Goal: Answer question/provide support

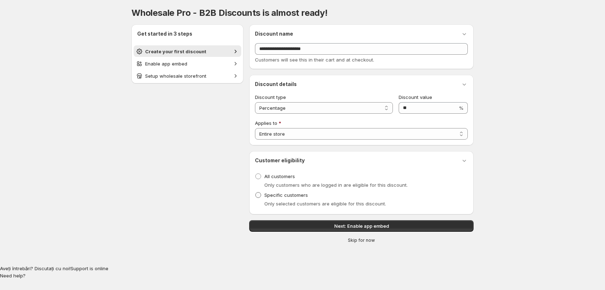
click at [300, 193] on span "Specific customers" at bounding box center [286, 195] width 44 height 6
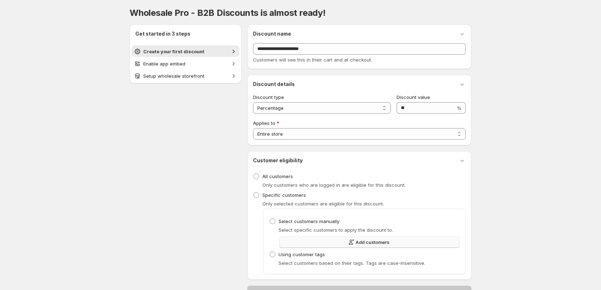
click at [332, 240] on button "Add customers" at bounding box center [369, 243] width 180 height 12
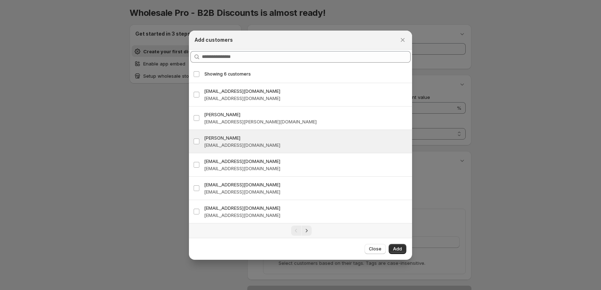
click at [267, 132] on div "View details for Razvan Raicu Razvan Raicu contactrazvanraicu@gmail.com" at bounding box center [300, 141] width 223 height 23
click at [397, 251] on span "Add" at bounding box center [397, 249] width 9 height 6
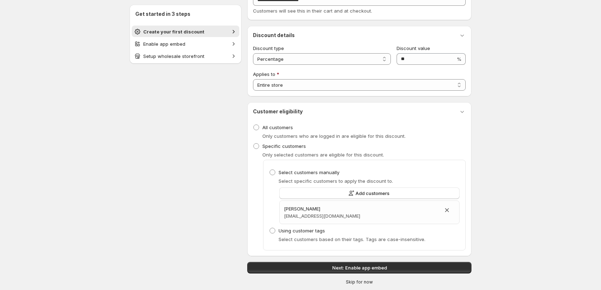
scroll to position [36, 0]
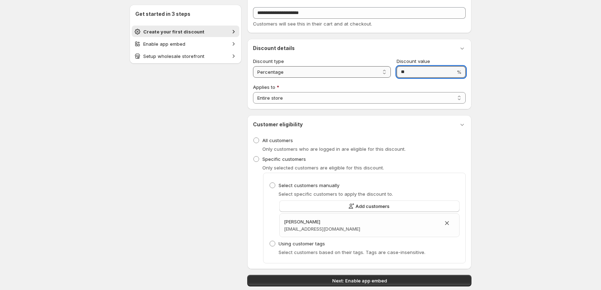
drag, startPoint x: 410, startPoint y: 68, endPoint x: 374, endPoint y: 69, distance: 35.7
click at [374, 69] on div "**********" at bounding box center [359, 68] width 213 height 20
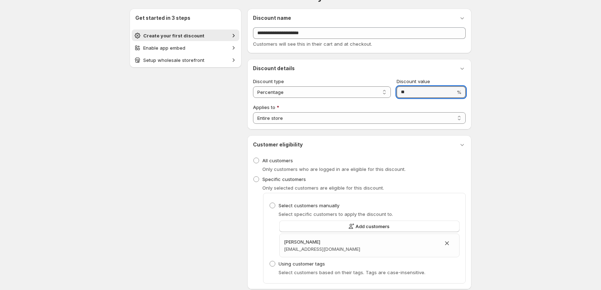
scroll to position [0, 0]
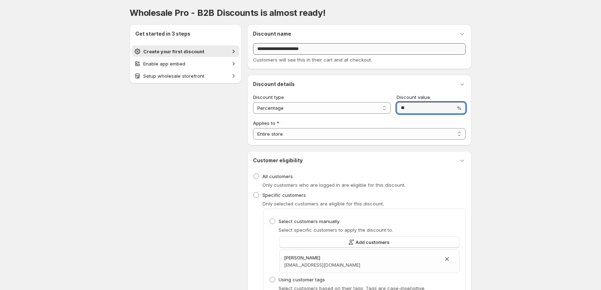
type input "**"
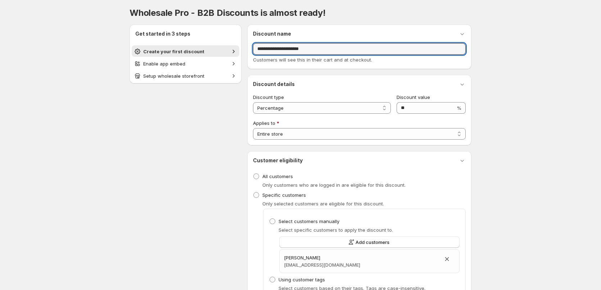
drag, startPoint x: 349, startPoint y: 54, endPoint x: 251, endPoint y: 49, distance: 98.1
click at [251, 49] on div "**********" at bounding box center [359, 46] width 224 height 45
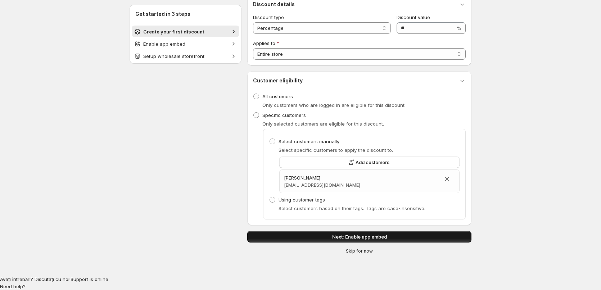
type input "***"
click at [353, 233] on button "Next: Enable app embed" at bounding box center [359, 237] width 224 height 12
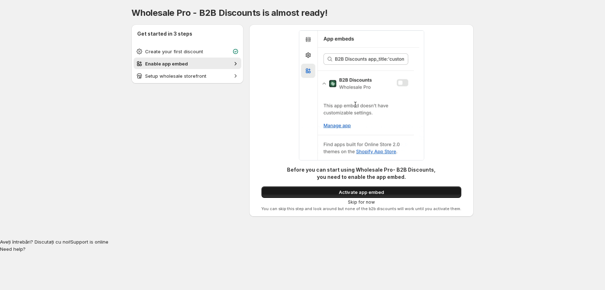
click at [359, 190] on span "Activate app embed" at bounding box center [361, 192] width 45 height 7
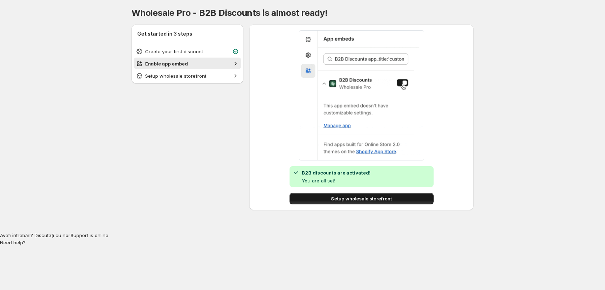
click at [366, 199] on span "Setup wholesale storefront" at bounding box center [361, 198] width 61 height 7
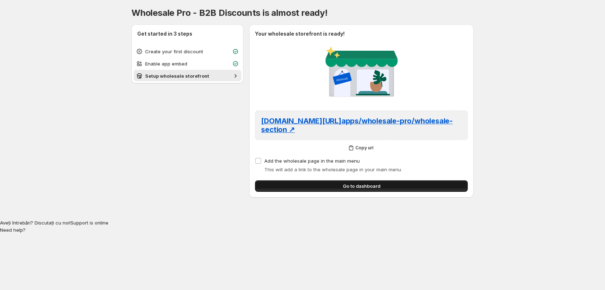
click at [302, 185] on button "Go to dashboard" at bounding box center [361, 186] width 213 height 12
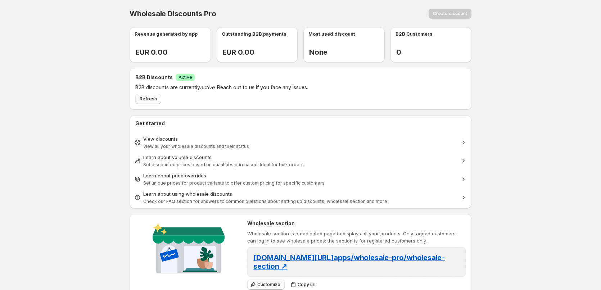
click at [157, 100] on button "Refresh" at bounding box center [148, 99] width 26 height 10
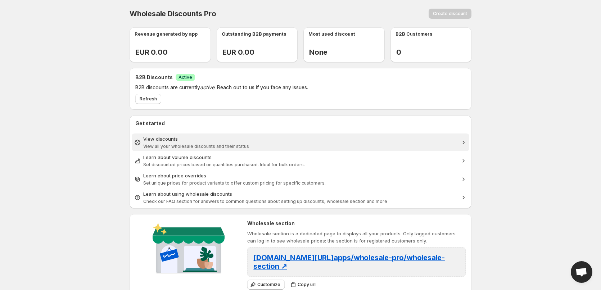
click at [223, 142] on div "View discounts" at bounding box center [300, 138] width 315 height 7
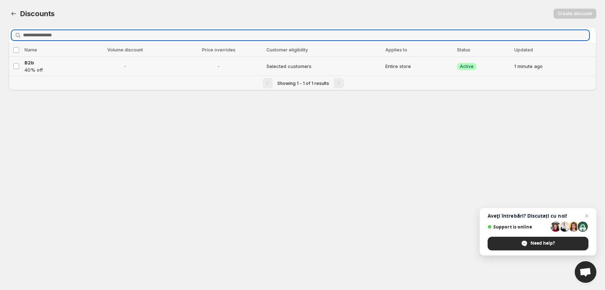
click at [179, 68] on span "-" at bounding box center [218, 66] width 87 height 7
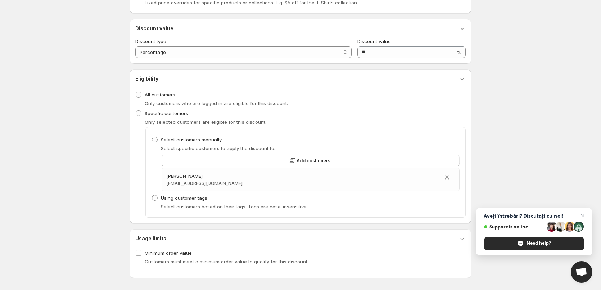
scroll to position [182, 0]
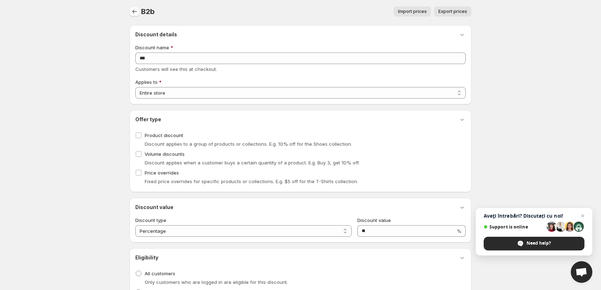
click at [134, 14] on icon "button" at bounding box center [134, 11] width 7 height 7
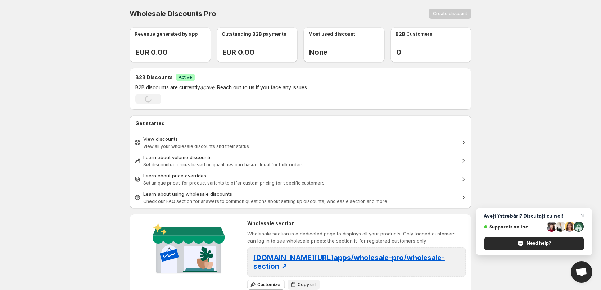
click at [300, 284] on span "Copy url" at bounding box center [307, 285] width 18 height 6
click at [272, 287] on span "Customize" at bounding box center [268, 285] width 23 height 6
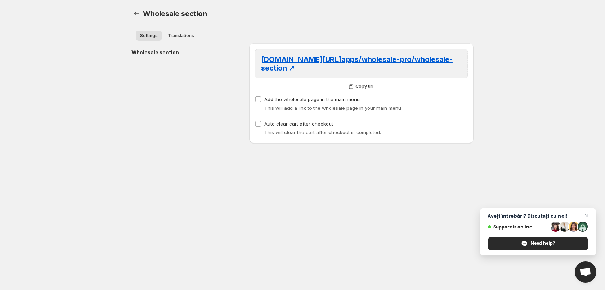
click at [337, 75] on div "siqual-design.com/ apps/wholesale-pro/wholesale-section ↗" at bounding box center [361, 64] width 213 height 30
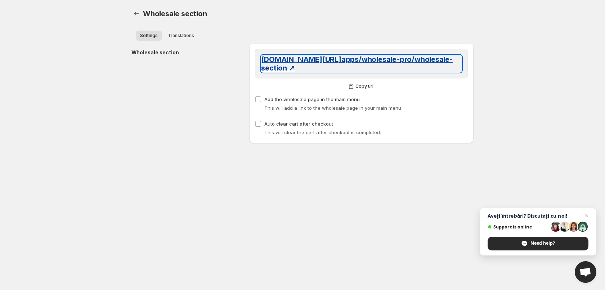
click at [340, 72] on link "siqual-design.com/ apps/wholesale-pro/wholesale-section ↗" at bounding box center [361, 63] width 201 height 17
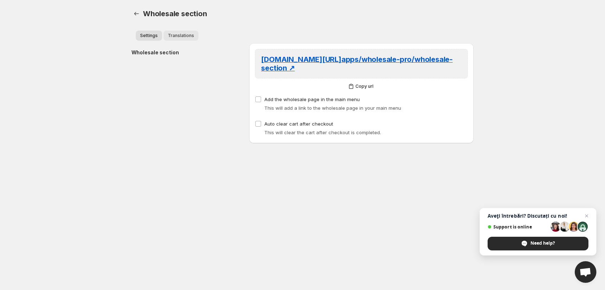
click at [191, 40] on button "Translations" at bounding box center [180, 36] width 35 height 10
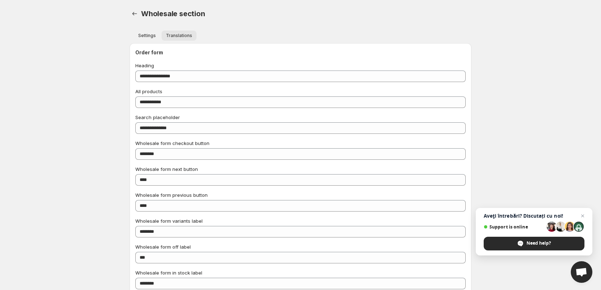
click at [185, 35] on span "Translations" at bounding box center [179, 36] width 26 height 6
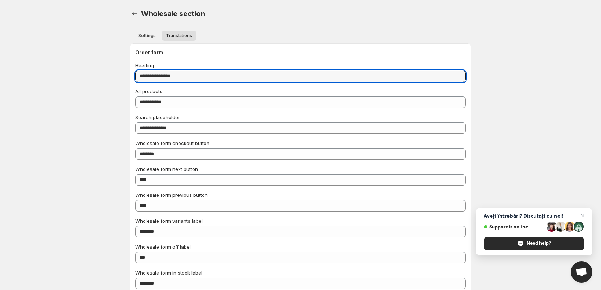
drag, startPoint x: 227, startPoint y: 75, endPoint x: -19, endPoint y: 67, distance: 246.4
click at [0, 67] on html "**********" at bounding box center [300, 145] width 601 height 290
type input "***"
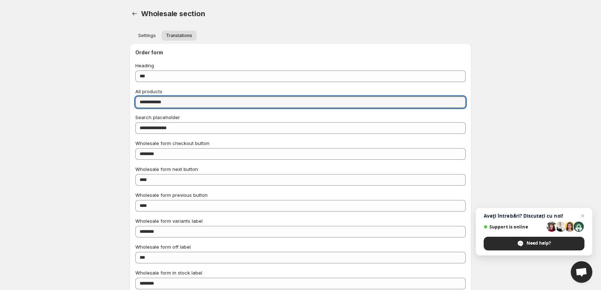
drag, startPoint x: 180, startPoint y: 102, endPoint x: 123, endPoint y: 102, distance: 56.9
click at [123, 102] on div "**********" at bounding box center [300, 290] width 359 height 580
type input "**********"
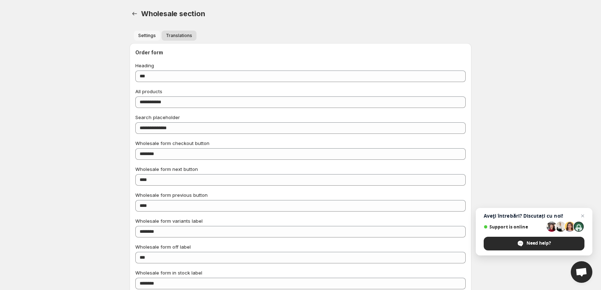
click at [144, 32] on button "Settings" at bounding box center [147, 36] width 26 height 10
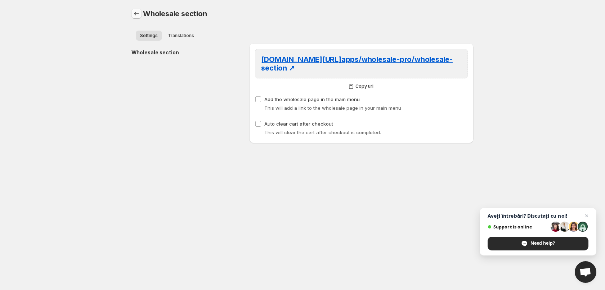
click at [137, 16] on icon "button" at bounding box center [136, 13] width 7 height 7
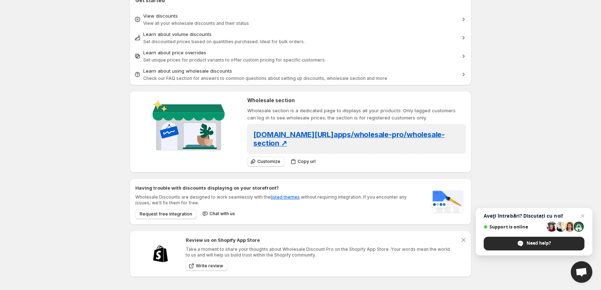
scroll to position [87, 0]
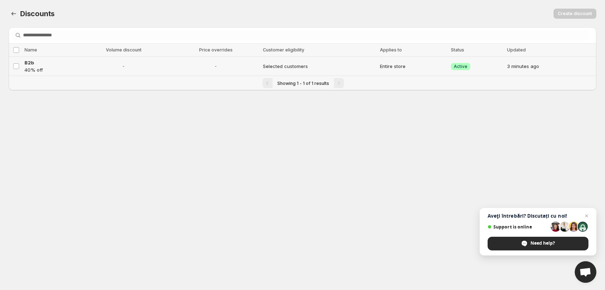
click at [76, 62] on td "B2b 40% off" at bounding box center [49, 66] width 54 height 19
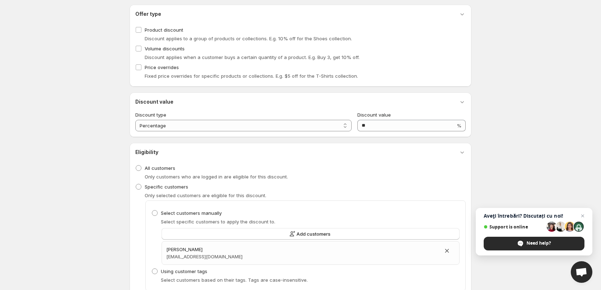
scroll to position [2, 0]
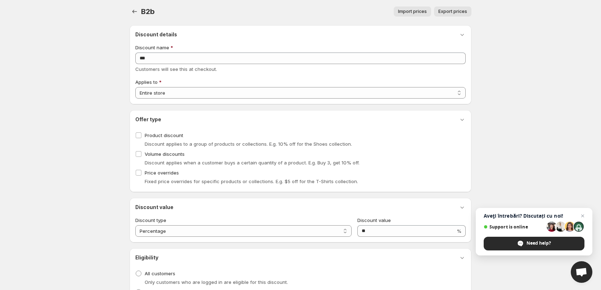
click at [402, 100] on div "**********" at bounding box center [301, 64] width 342 height 79
click at [403, 92] on select "**********" at bounding box center [300, 93] width 331 height 12
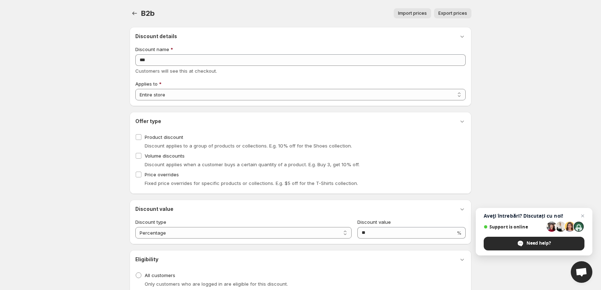
scroll to position [0, 0]
click at [135, 14] on icon "button" at bounding box center [134, 13] width 7 height 7
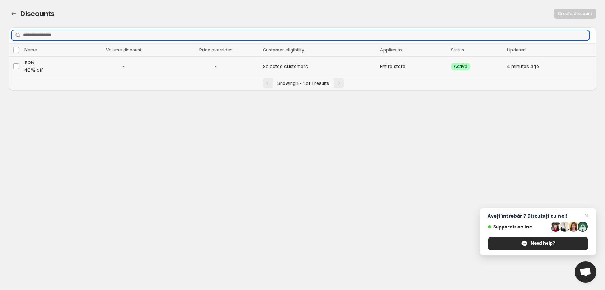
click at [90, 67] on span "-" at bounding box center [123, 66] width 90 height 7
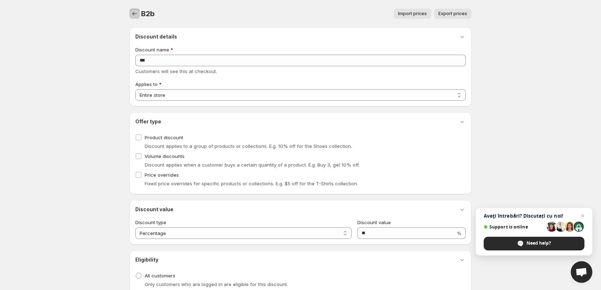
click at [132, 14] on icon "button" at bounding box center [134, 13] width 7 height 7
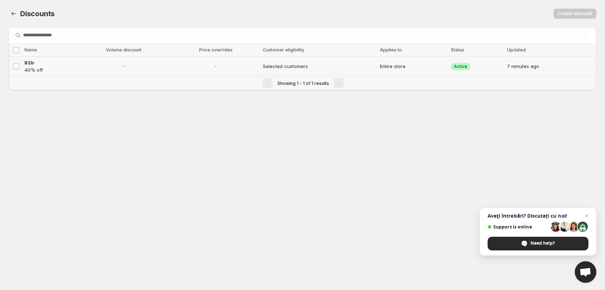
click at [109, 69] on span "-" at bounding box center [123, 66] width 90 height 7
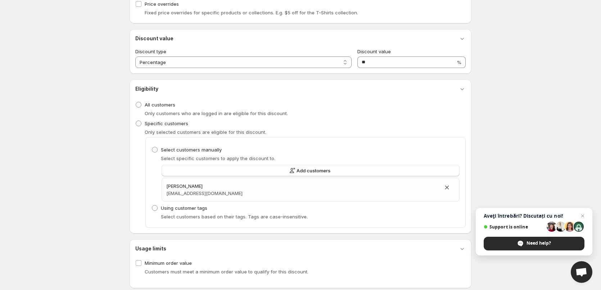
scroll to position [182, 0]
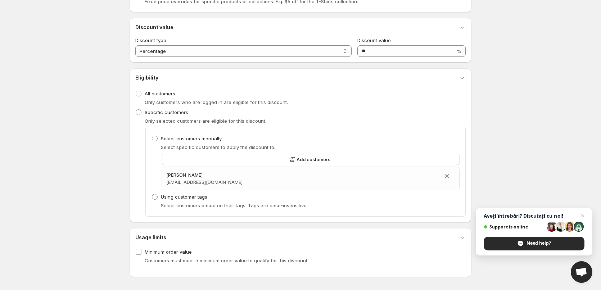
click at [579, 273] on span "Open chat" at bounding box center [582, 273] width 12 height 10
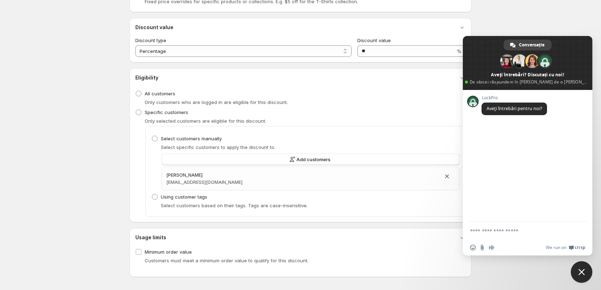
paste textarea "**********"
type textarea "**********"
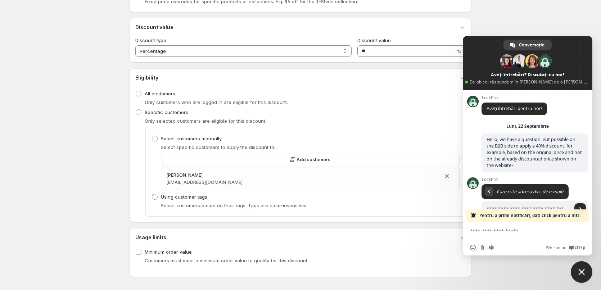
scroll to position [17, 0]
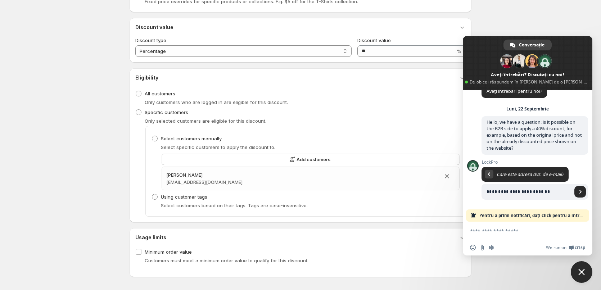
type input "**********"
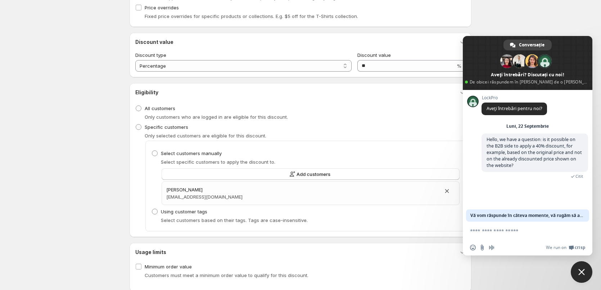
scroll to position [0, 0]
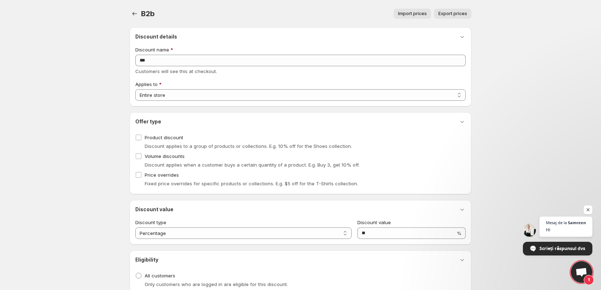
type textarea "**********"
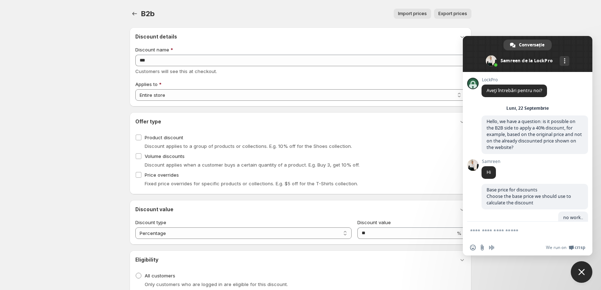
scroll to position [18, 0]
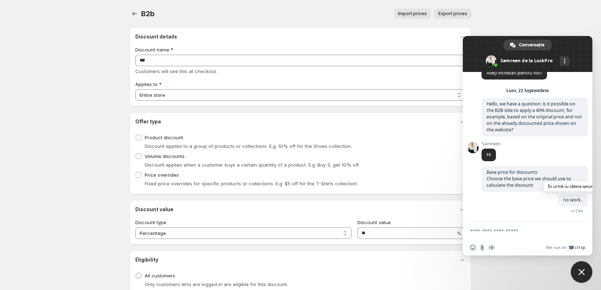
paste textarea "**********"
type textarea "**********"
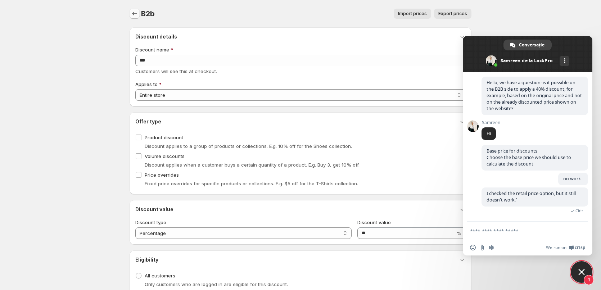
scroll to position [64, 0]
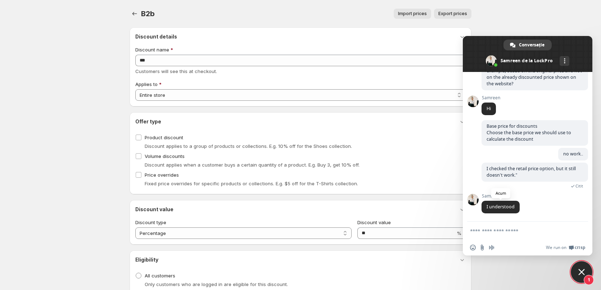
click at [504, 207] on span "I understood" at bounding box center [501, 207] width 28 height 6
copy span "I understood"
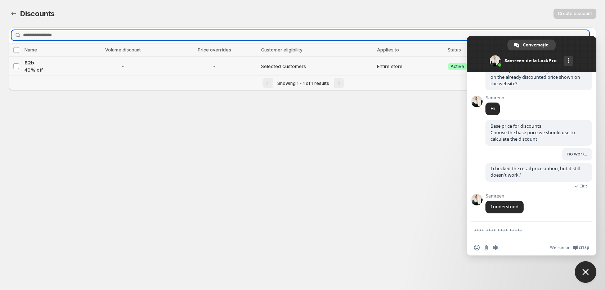
click at [13, 70] on td "Select discount" at bounding box center [16, 66] width 14 height 19
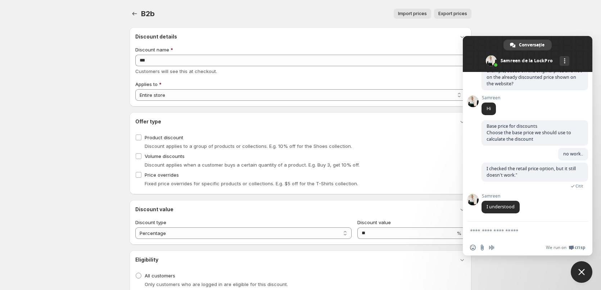
click at [581, 280] on span "Close chat" at bounding box center [582, 272] width 22 height 22
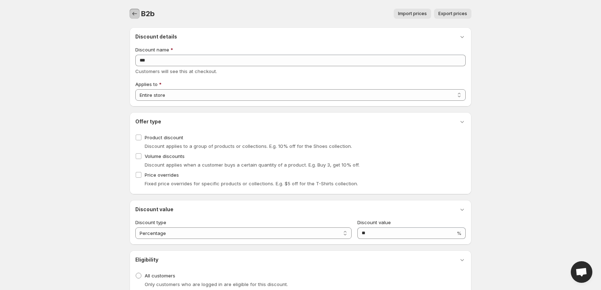
click at [133, 17] on button "button" at bounding box center [135, 14] width 10 height 10
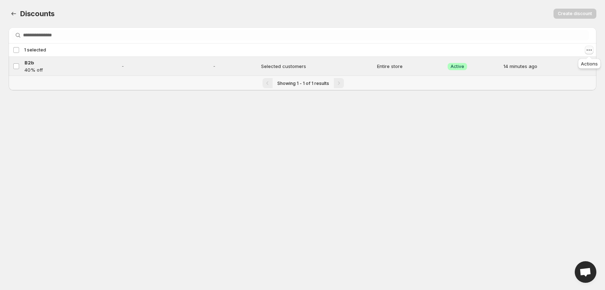
click at [588, 49] on icon "Actions" at bounding box center [588, 49] width 7 height 7
click at [570, 86] on span "Delete discounts" at bounding box center [568, 89] width 38 height 6
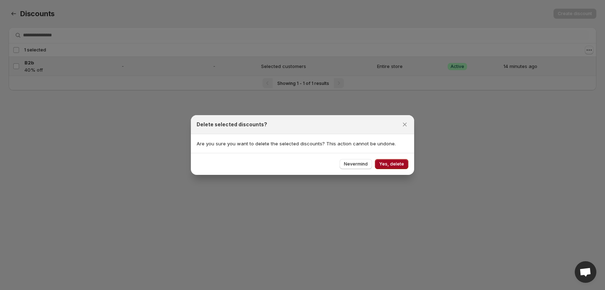
click at [392, 168] on button "Yes, delete" at bounding box center [391, 164] width 33 height 10
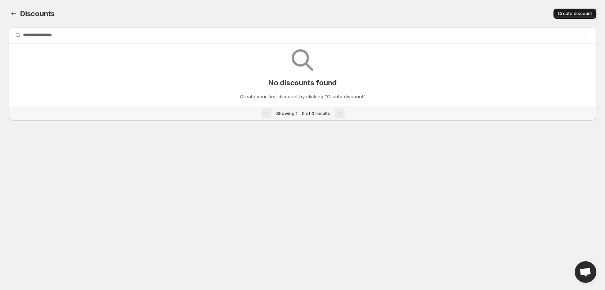
click at [566, 17] on button "Create discount" at bounding box center [574, 14] width 43 height 10
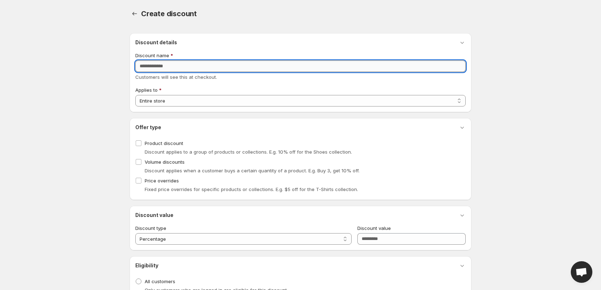
click at [190, 68] on input "Discount name" at bounding box center [300, 66] width 331 height 12
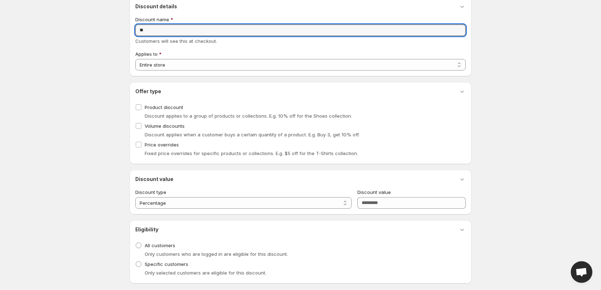
scroll to position [72, 0]
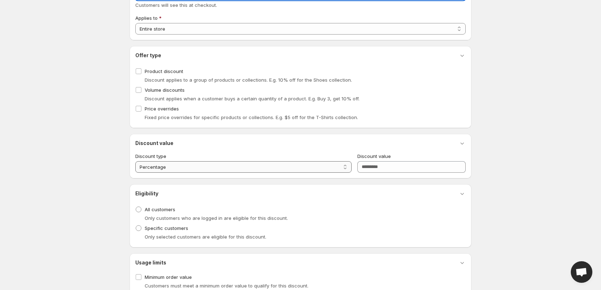
type input "**"
click at [287, 165] on select "**********" at bounding box center [243, 167] width 216 height 12
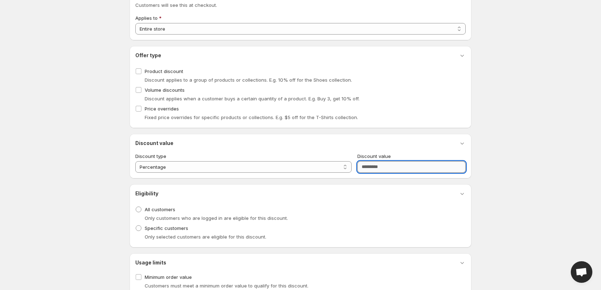
click at [385, 167] on input "Discount value" at bounding box center [412, 167] width 108 height 12
click at [293, 165] on select "**********" at bounding box center [243, 167] width 216 height 12
click at [362, 165] on input "Discount value" at bounding box center [412, 167] width 108 height 12
type input "**"
click at [474, 161] on div "**********" at bounding box center [300, 121] width 359 height 387
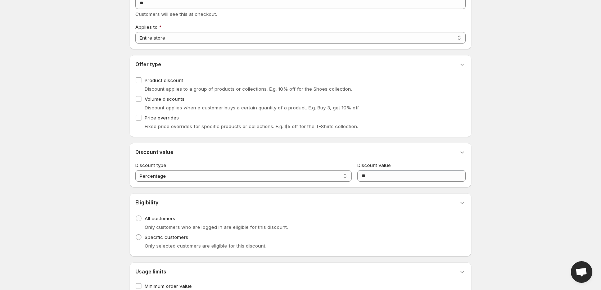
scroll to position [97, 0]
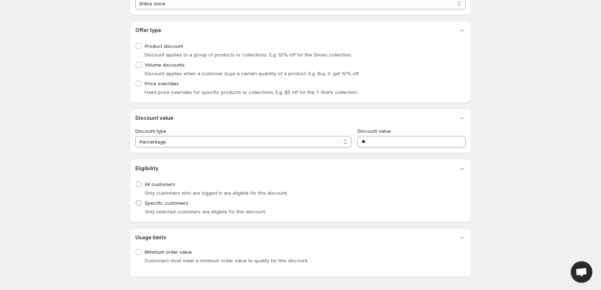
click at [176, 203] on span "Specific customers" at bounding box center [167, 203] width 44 height 6
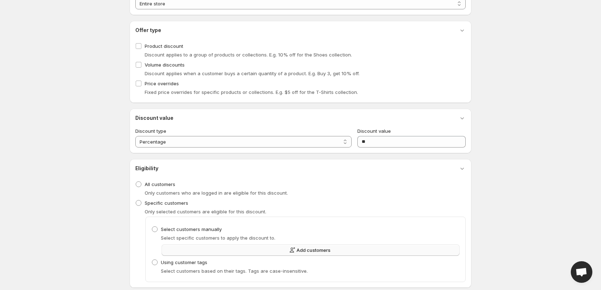
click at [267, 249] on button "Add customers" at bounding box center [311, 250] width 298 height 12
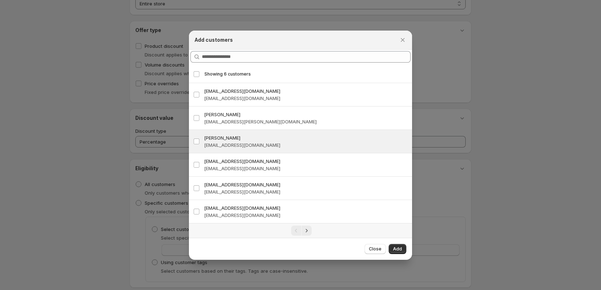
click at [244, 138] on h3 "Razvan Raicu" at bounding box center [306, 137] width 204 height 7
click at [403, 252] on button "Add" at bounding box center [398, 249] width 18 height 10
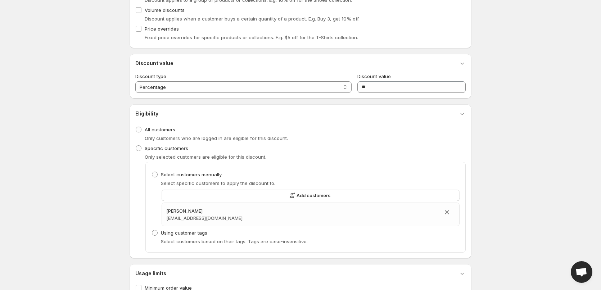
scroll to position [188, 0]
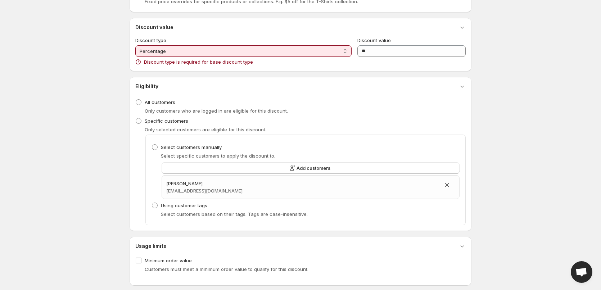
click at [300, 48] on select "**********" at bounding box center [243, 51] width 216 height 12
drag, startPoint x: 300, startPoint y: 48, endPoint x: 296, endPoint y: 50, distance: 4.0
click at [300, 48] on select "**********" at bounding box center [243, 51] width 216 height 12
click at [135, 45] on select "**********" at bounding box center [243, 51] width 216 height 12
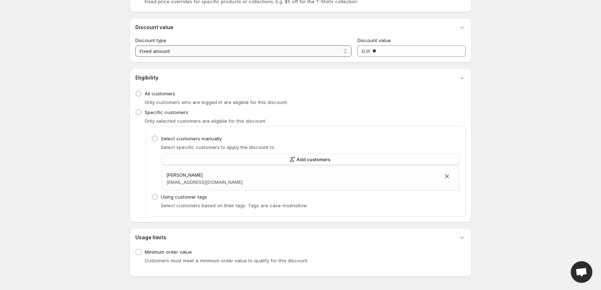
click at [287, 54] on select "**********" at bounding box center [243, 51] width 216 height 12
select select "**********"
click at [135, 45] on select "**********" at bounding box center [243, 51] width 216 height 12
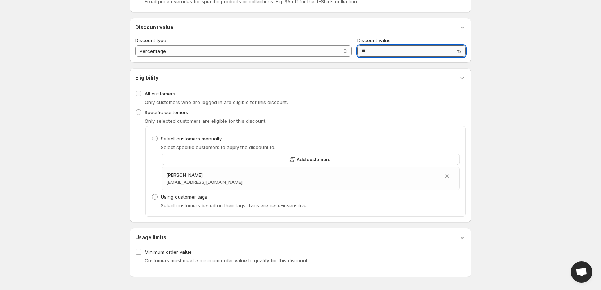
click at [389, 55] on input "**" at bounding box center [407, 51] width 98 height 12
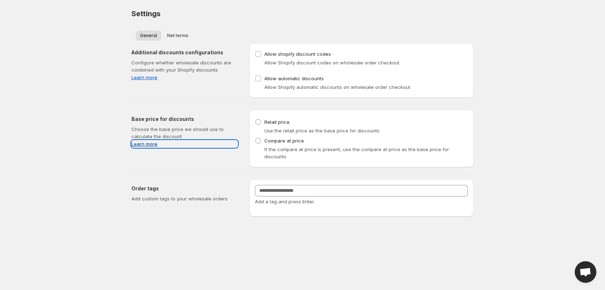
click at [142, 144] on link "Learn more" at bounding box center [184, 143] width 106 height 7
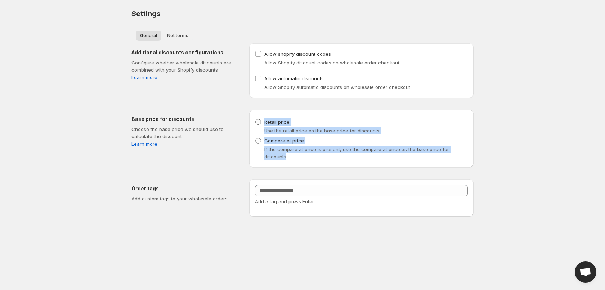
drag, startPoint x: 414, startPoint y: 150, endPoint x: 264, endPoint y: 123, distance: 151.9
click at [264, 123] on div "Base price for discounts Retail price Use the retail price as the base price fo…" at bounding box center [361, 139] width 224 height 58
copy ul "Retail price Use the retail price as the base price for discounts Compare at pr…"
click at [278, 123] on span "Retail price" at bounding box center [276, 122] width 25 height 6
drag, startPoint x: 453, startPoint y: 152, endPoint x: 258, endPoint y: 120, distance: 197.3
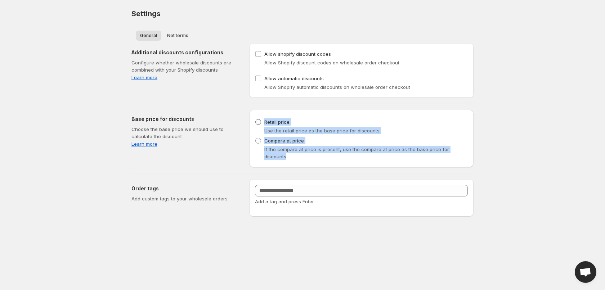
click at [258, 120] on div "Base price for discounts Retail price Use the retail price as the base price fo…" at bounding box center [361, 139] width 224 height 58
copy ul "Retail price Use the retail price as the base price for discounts Compare at pr…"
click at [259, 145] on label "Compare at price" at bounding box center [279, 141] width 49 height 10
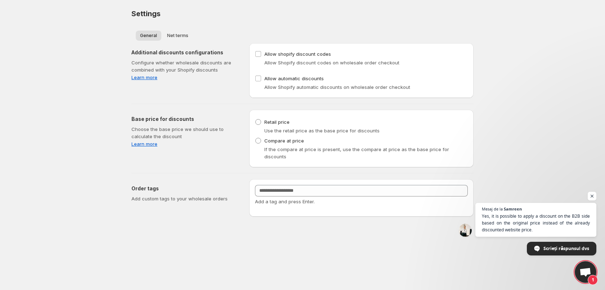
scroll to position [98, 0]
click at [585, 269] on span "Open chat" at bounding box center [585, 273] width 12 height 10
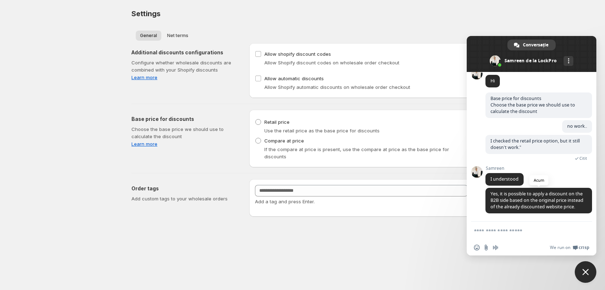
click at [538, 193] on span "Yes, it is possible to apply a discount on the B2B side based on the original p…" at bounding box center [536, 200] width 93 height 19
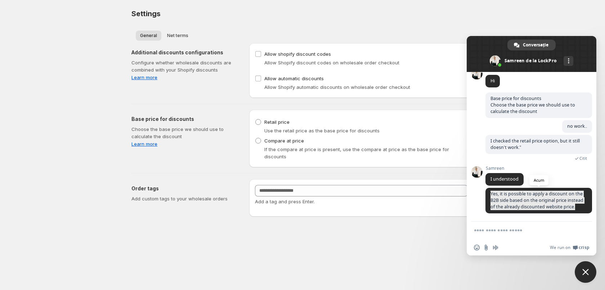
click at [538, 193] on span "Yes, it is possible to apply a discount on the B2B side based on the original p…" at bounding box center [536, 200] width 93 height 19
copy span "Yes, it is possible to apply a discount on the B2B side based on the original p…"
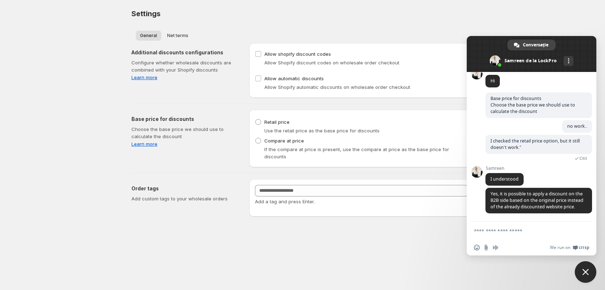
click at [525, 234] on textarea "Scrieți mesajul dvs…" at bounding box center [523, 231] width 99 height 6
paste textarea "**********"
type textarea "**********"
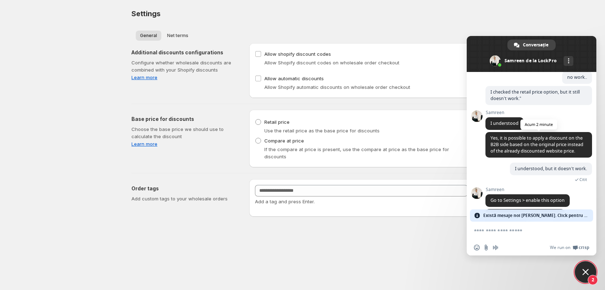
scroll to position [198, 0]
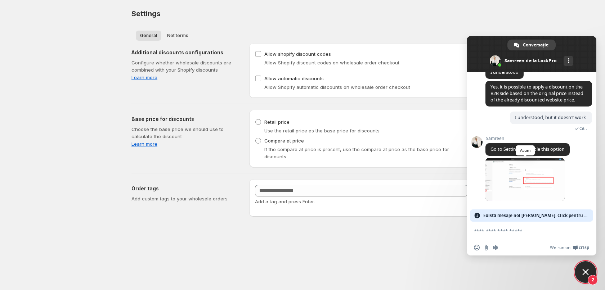
click at [542, 180] on span at bounding box center [524, 179] width 79 height 43
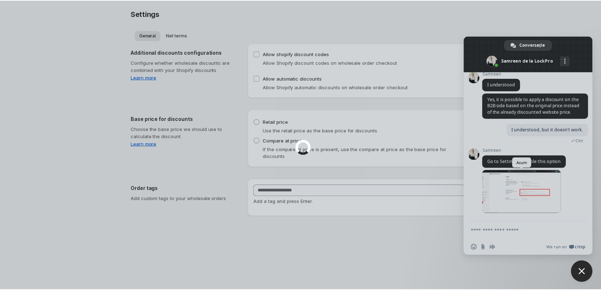
scroll to position [186, 0]
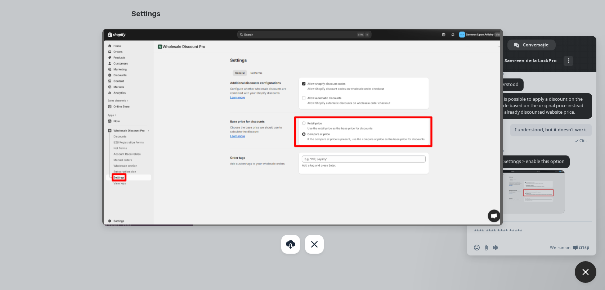
click at [579, 174] on div at bounding box center [302, 145] width 605 height 290
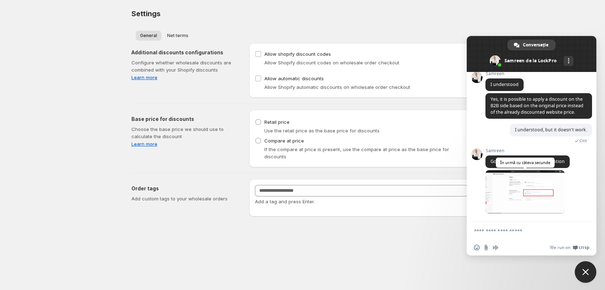
click at [508, 189] on span at bounding box center [524, 191] width 79 height 43
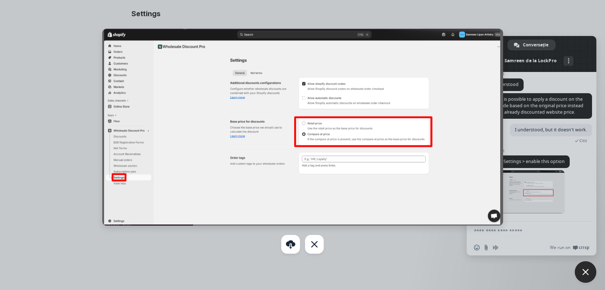
click at [547, 109] on div at bounding box center [302, 145] width 605 height 290
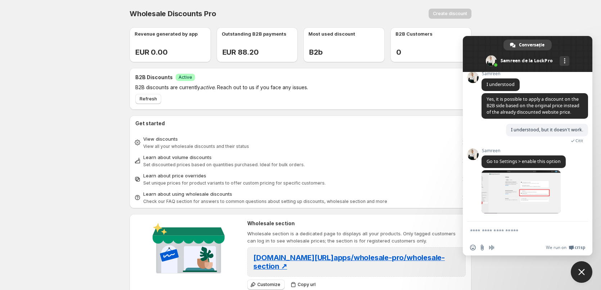
click at [302, 262] on div "[DOMAIN_NAME][URL] apps/wholesale-pro/wholesale-section ↗" at bounding box center [356, 262] width 219 height 30
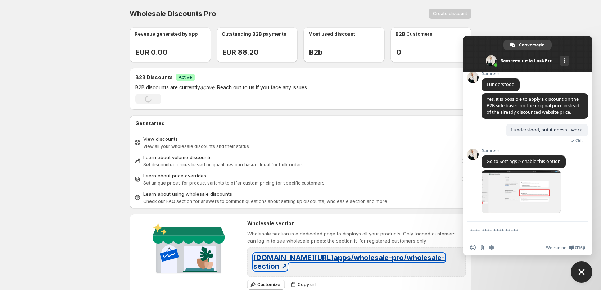
click at [312, 260] on span "[DOMAIN_NAME][URL] apps/wholesale-pro/wholesale-section ↗" at bounding box center [349, 261] width 192 height 17
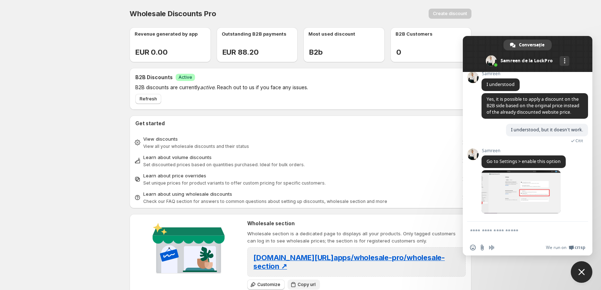
click at [298, 284] on span "Copy url" at bounding box center [307, 285] width 18 height 6
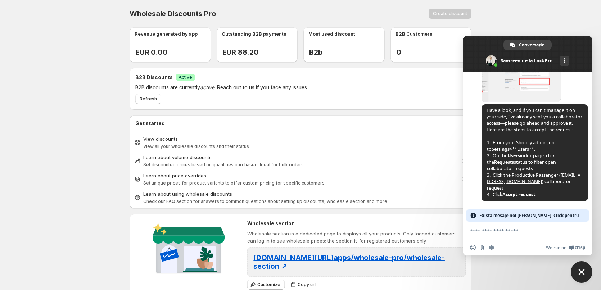
scroll to position [285, 0]
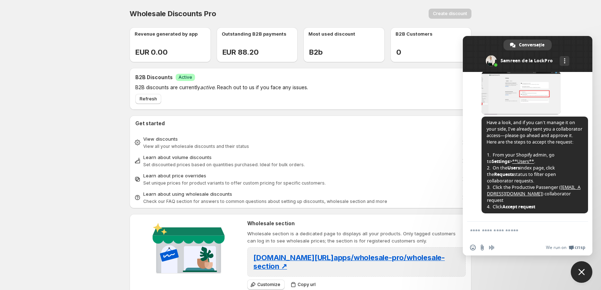
click at [527, 233] on textarea "Scrieți mesajul dvs…" at bounding box center [519, 231] width 99 height 6
click at [482, 249] on input "Trimiteţi un fişier" at bounding box center [483, 248] width 6 height 6
click at [518, 230] on textarea "Scrieți mesajul dvs…" at bounding box center [519, 231] width 99 height 6
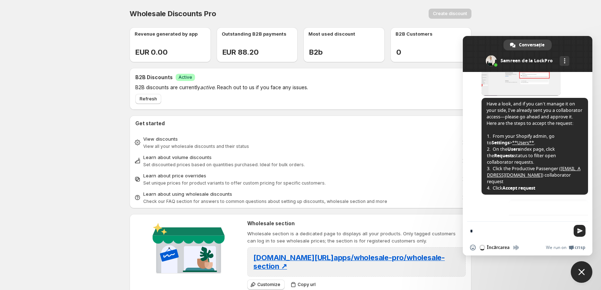
scroll to position [333, 0]
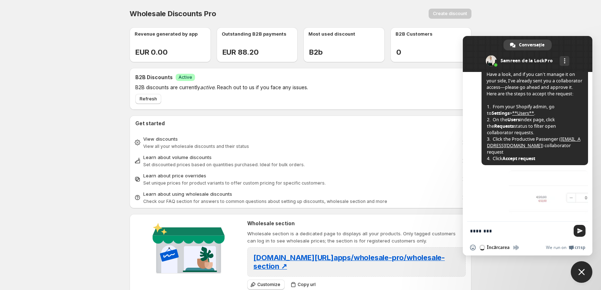
type textarea "*********"
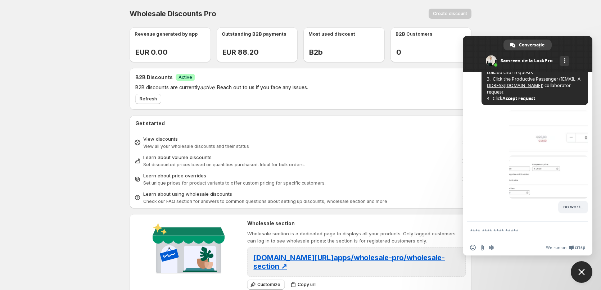
scroll to position [393, 0]
click at [524, 174] on span at bounding box center [548, 177] width 79 height 43
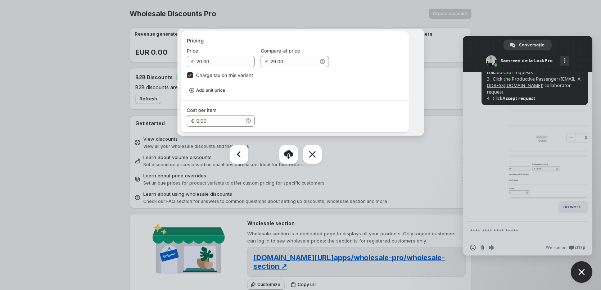
click at [516, 207] on div at bounding box center [300, 145] width 601 height 290
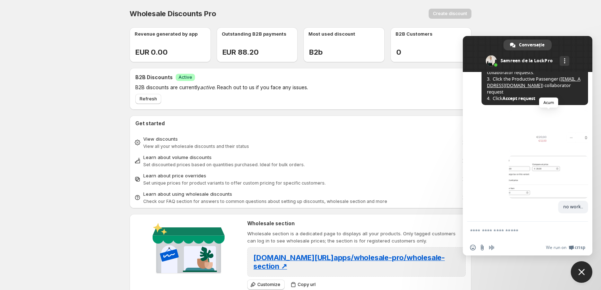
click at [542, 149] on span at bounding box center [548, 131] width 79 height 43
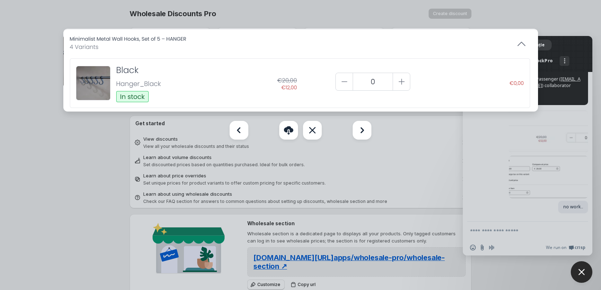
click at [543, 181] on div at bounding box center [300, 145] width 601 height 290
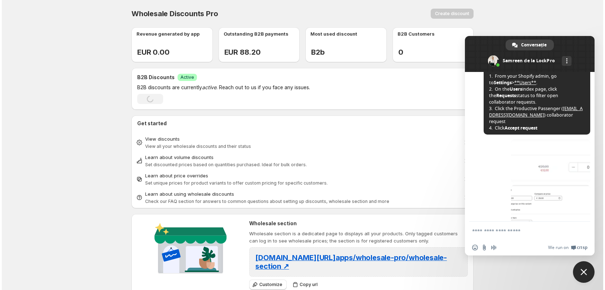
scroll to position [350, 0]
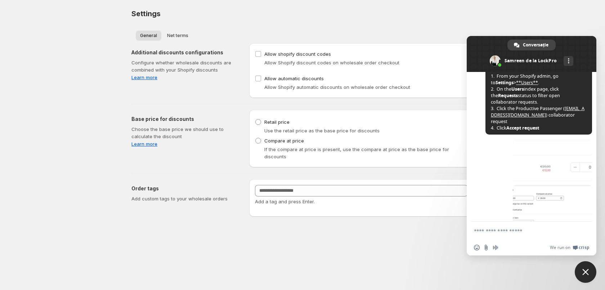
click at [590, 269] on span "Close chat" at bounding box center [586, 272] width 22 height 22
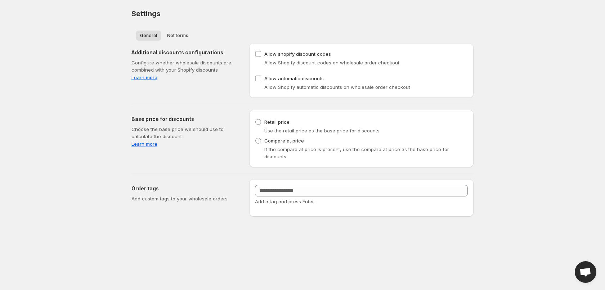
click at [579, 265] on span "Open chat" at bounding box center [586, 272] width 22 height 22
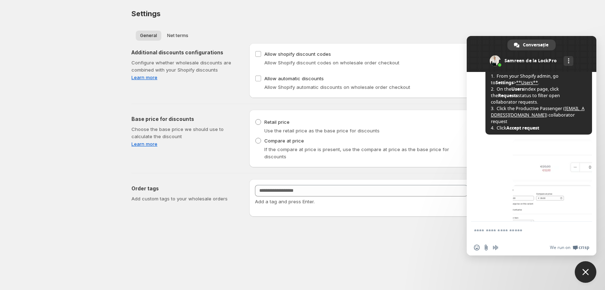
scroll to position [393, 0]
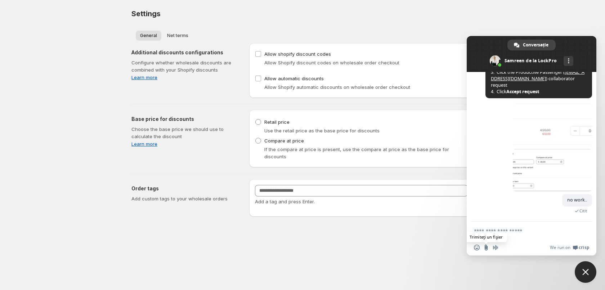
click at [483, 247] on input "Trimiteţi un fişier" at bounding box center [486, 248] width 6 height 6
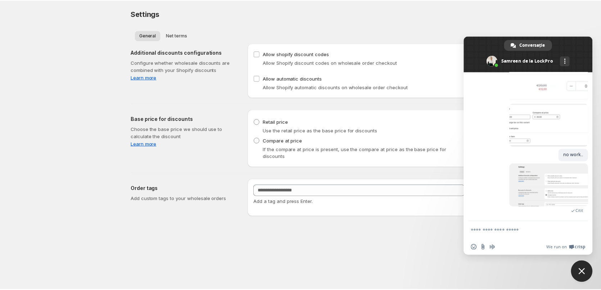
scroll to position [439, 0]
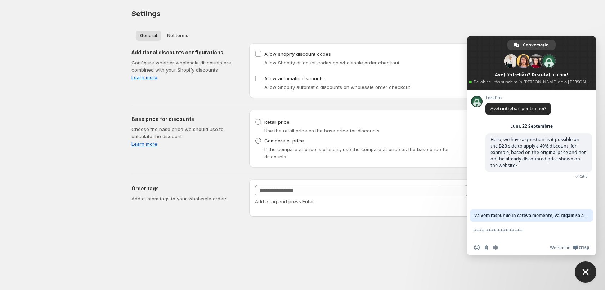
click at [262, 142] on label "Compare at price" at bounding box center [279, 141] width 49 height 10
click at [580, 267] on span "Close chat" at bounding box center [586, 272] width 22 height 22
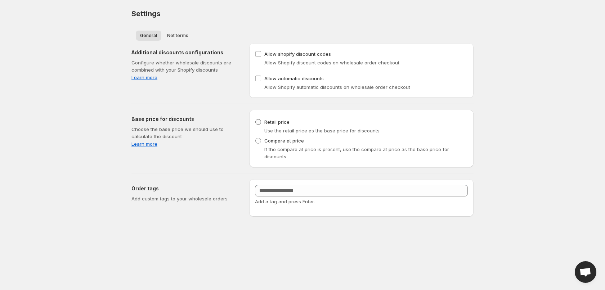
click at [260, 123] on span at bounding box center [258, 122] width 6 height 6
drag, startPoint x: 387, startPoint y: 132, endPoint x: 257, endPoint y: 120, distance: 130.1
click at [257, 120] on div "Retail price Use the retail price as the base price for discounts" at bounding box center [361, 125] width 213 height 17
click at [325, 137] on div "Compare at price If the compare at price is present, use the compare at price a…" at bounding box center [361, 148] width 213 height 24
drag, startPoint x: 389, startPoint y: 136, endPoint x: 262, endPoint y: 132, distance: 126.5
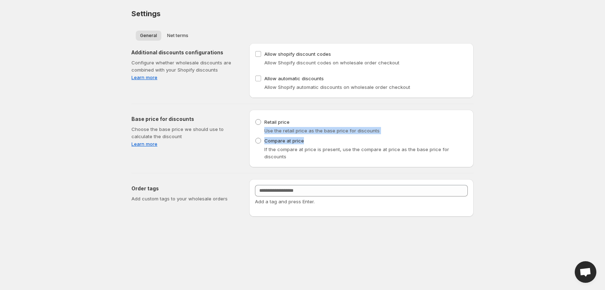
click at [262, 132] on ul "Retail price Use the retail price as the base price for discounts Compare at pr…" at bounding box center [361, 139] width 213 height 45
click at [262, 132] on div "Use the retail price as the base price for discounts" at bounding box center [361, 130] width 213 height 7
click at [285, 144] on span "Compare at price" at bounding box center [284, 140] width 40 height 7
click at [291, 116] on fieldset "Base price for discounts Retail price Use the retail price as the base price fo…" at bounding box center [361, 139] width 213 height 46
click at [287, 122] on span "Retail price" at bounding box center [276, 122] width 25 height 6
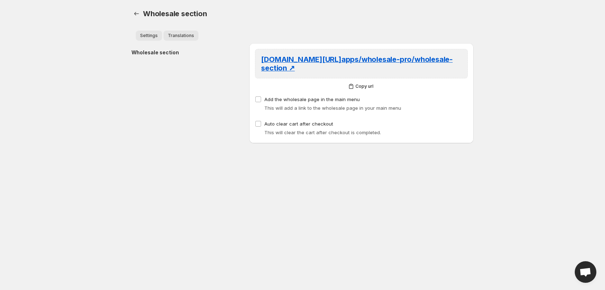
click at [174, 37] on span "Translations" at bounding box center [181, 36] width 26 height 6
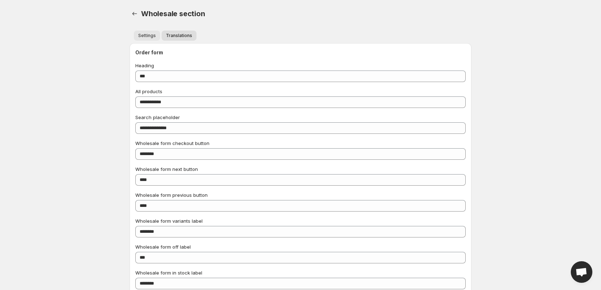
click at [151, 38] on span "Settings" at bounding box center [147, 36] width 18 height 6
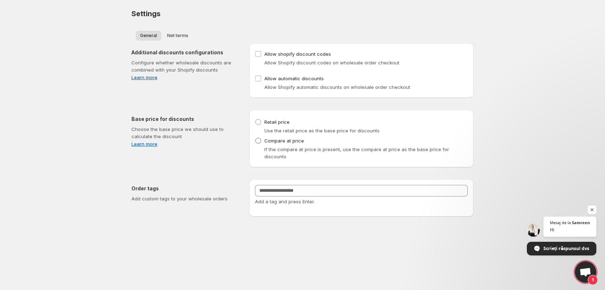
click at [264, 140] on label "Compare at price" at bounding box center [279, 141] width 49 height 10
click at [284, 123] on span "Retail price" at bounding box center [276, 122] width 25 height 6
click at [579, 276] on span "1" at bounding box center [586, 272] width 22 height 22
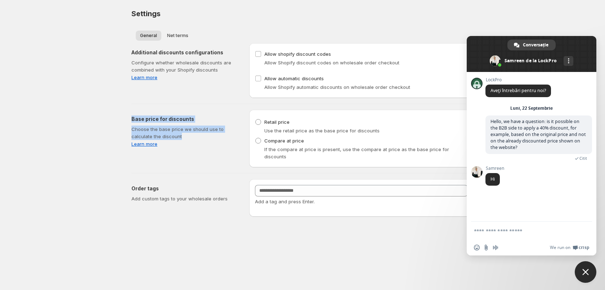
drag, startPoint x: 206, startPoint y: 136, endPoint x: 127, endPoint y: 118, distance: 80.5
click at [127, 118] on div "Base price for discounts Choose the base price we should use to calculate the d…" at bounding box center [300, 135] width 348 height 63
copy div "Base price for discounts Choose the base price we should use to calculate the d…"
click at [508, 228] on form at bounding box center [523, 231] width 99 height 19
click at [511, 229] on textarea "Scrieți mesajul dvs…" at bounding box center [523, 231] width 99 height 6
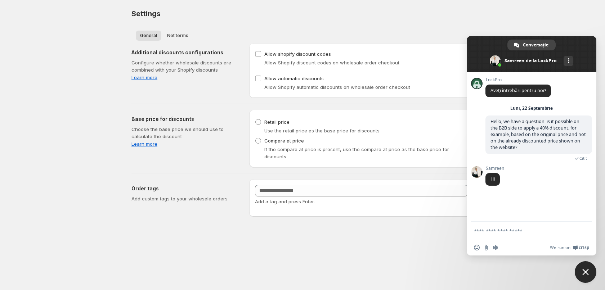
paste textarea "**********"
type textarea "**********"
click at [579, 224] on span "Trimiteți" at bounding box center [584, 223] width 12 height 12
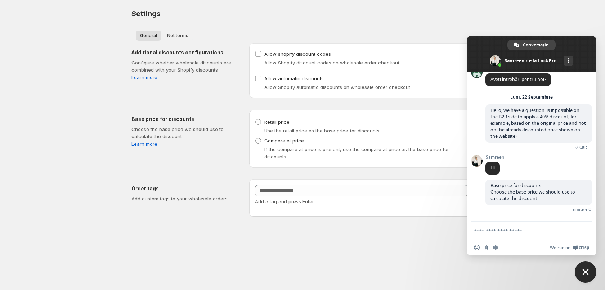
click at [545, 230] on textarea "Scrieți mesajul dvs…" at bounding box center [523, 231] width 99 height 6
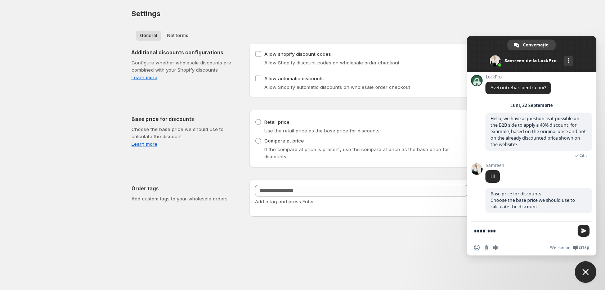
type textarea "*********"
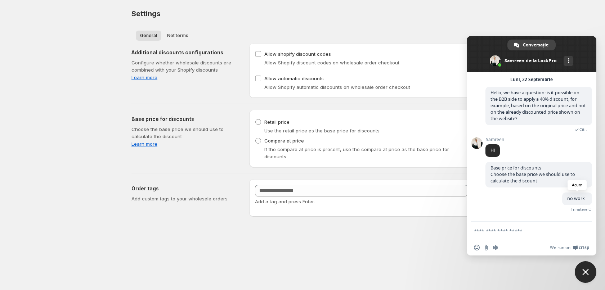
scroll to position [18, 0]
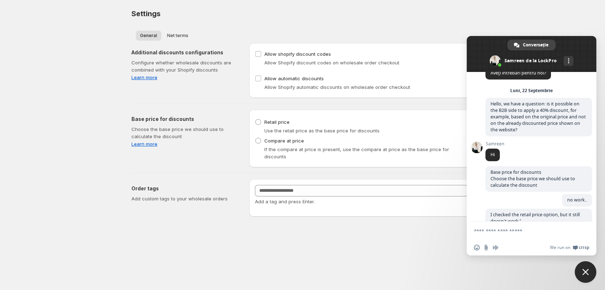
type textarea "*********"
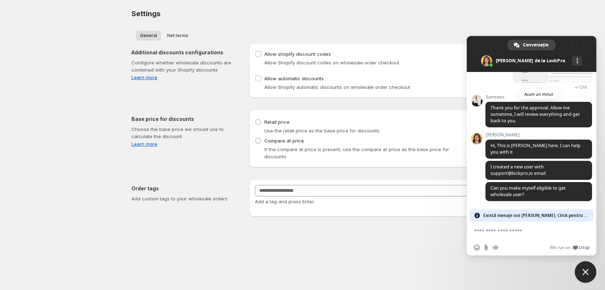
scroll to position [550, 0]
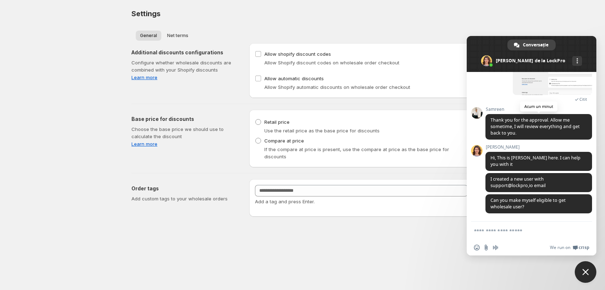
click at [511, 131] on span "Thank you for the approval. Allow me sometime, I will review everything and get…" at bounding box center [534, 126] width 89 height 19
copy span "Thank you for the approval. Allow me sometime, I will review everything and get…"
click at [502, 157] on span "Hi, This is [PERSON_NAME] here. I can help you with it" at bounding box center [535, 161] width 90 height 13
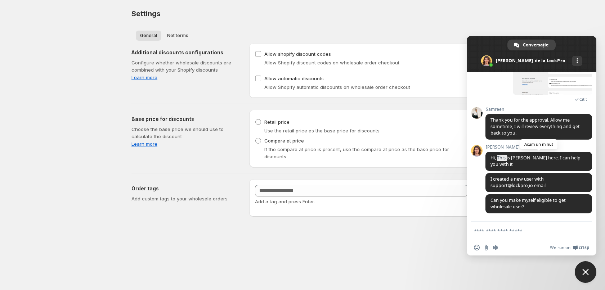
click at [502, 157] on span "Hi, This is [PERSON_NAME] here. I can help you with it" at bounding box center [535, 161] width 90 height 13
click at [549, 186] on span "I created a new user with support@lockpro,io email" at bounding box center [538, 182] width 107 height 19
click at [523, 203] on span "Can you make myself eligible to get wholesale user?" at bounding box center [527, 203] width 75 height 13
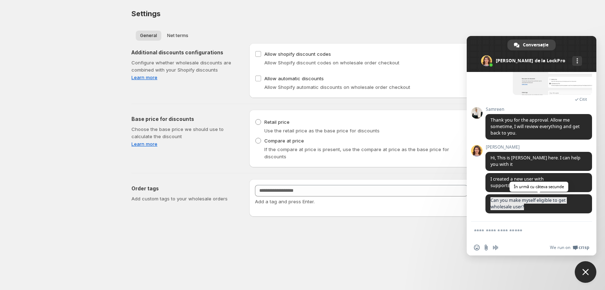
click at [523, 203] on span "Can you make myself eligible to get wholesale user?" at bounding box center [527, 203] width 75 height 13
copy span "Can you make myself eligible to get wholesale user?"
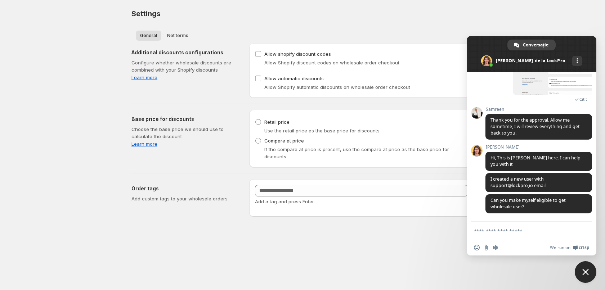
click at [507, 232] on textarea "Scrieți mesajul dvs…" at bounding box center [523, 231] width 99 height 6
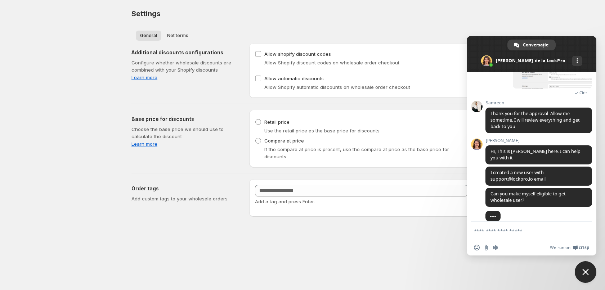
scroll to position [564, 0]
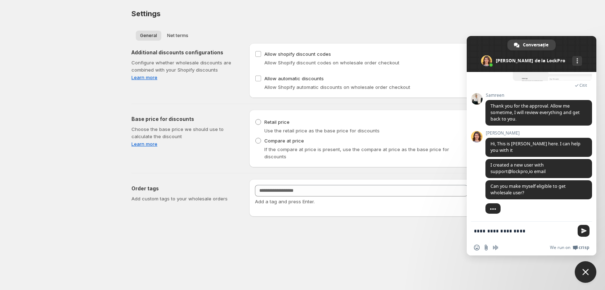
type textarea "**********"
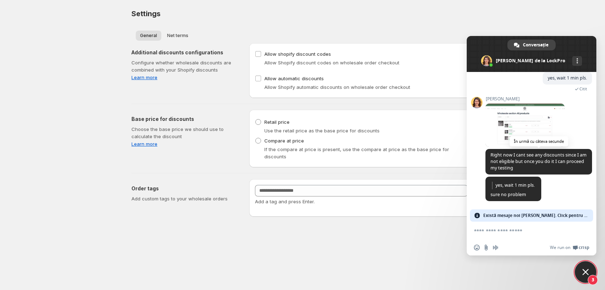
scroll to position [678, 0]
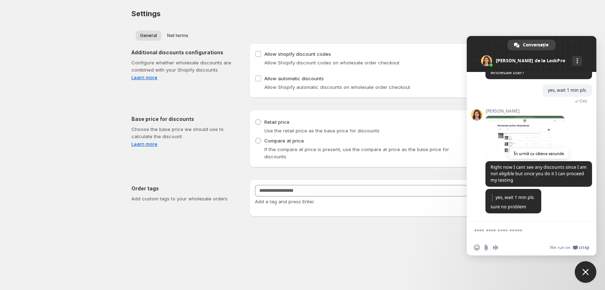
click at [526, 163] on span "Right now I cant see any discounts since I am not eligible but once you do it I…" at bounding box center [538, 174] width 107 height 26
click at [521, 171] on span "Right now I cant see any discounts since I am not eligible but once you do it I…" at bounding box center [538, 173] width 96 height 19
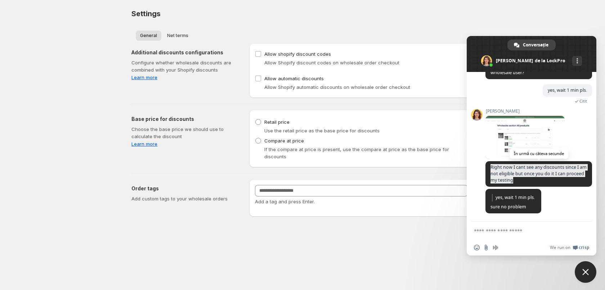
click at [521, 171] on span "Right now I cant see any discounts since I am not eligible but once you do it I…" at bounding box center [538, 173] width 96 height 19
copy span "Right now I cant see any discounts since I am not eligible but once you do it I…"
click at [509, 227] on form at bounding box center [523, 231] width 99 height 19
click at [516, 236] on form at bounding box center [523, 231] width 99 height 19
click at [509, 236] on form at bounding box center [523, 231] width 99 height 19
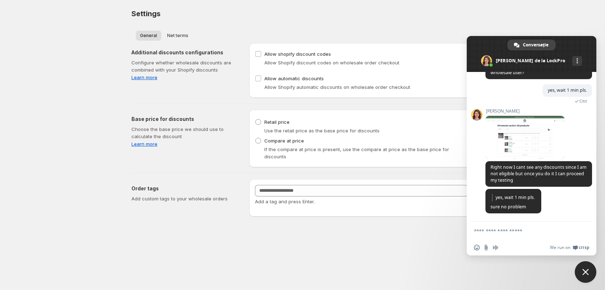
click at [502, 229] on textarea "Scrieți mesajul dvs…" at bounding box center [523, 231] width 99 height 6
type textarea "*******"
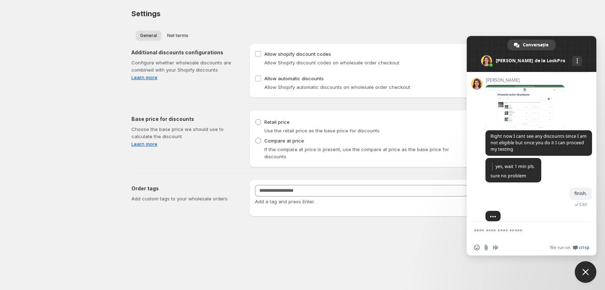
scroll to position [709, 0]
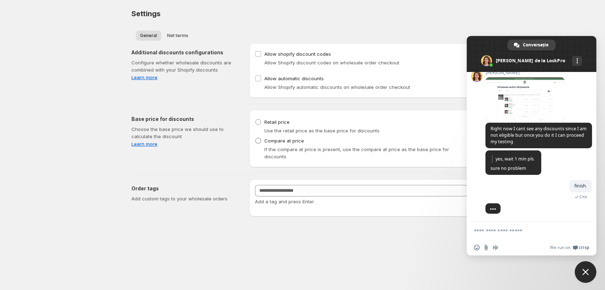
click at [287, 137] on span "Compare at price" at bounding box center [284, 140] width 40 height 7
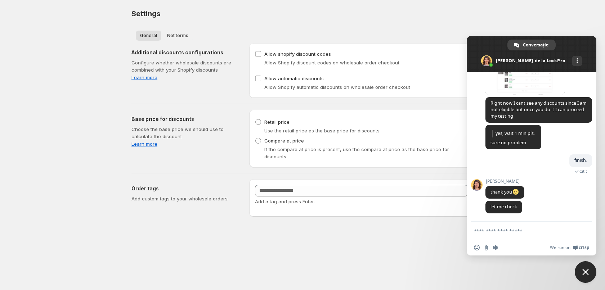
scroll to position [699, 0]
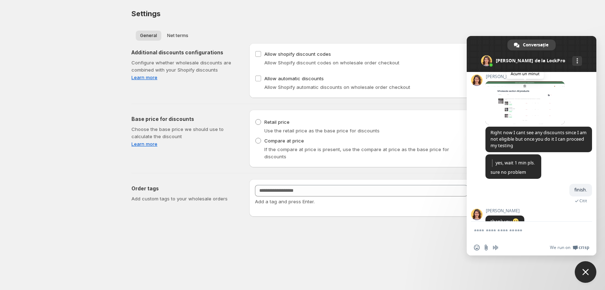
click at [515, 107] on span at bounding box center [524, 102] width 79 height 43
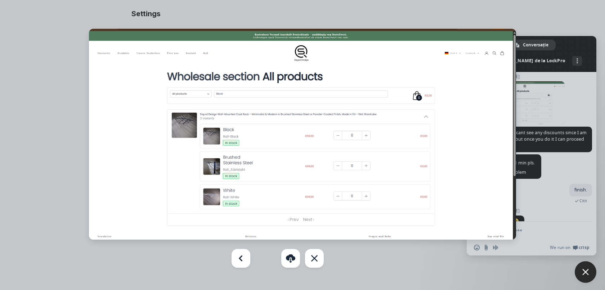
click at [558, 117] on div at bounding box center [302, 145] width 605 height 290
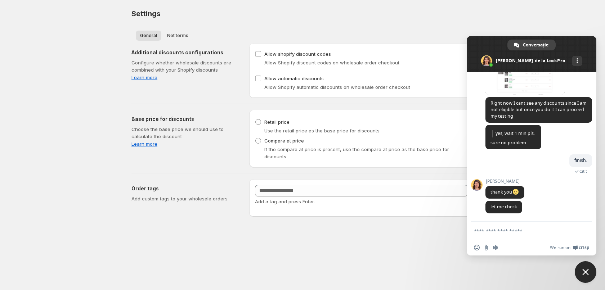
scroll to position [591, 0]
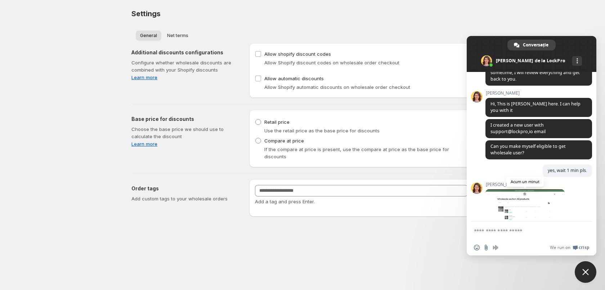
click at [534, 211] on span at bounding box center [524, 210] width 79 height 43
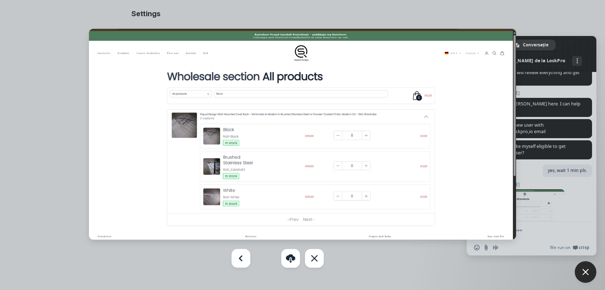
click at [551, 169] on div at bounding box center [302, 145] width 605 height 290
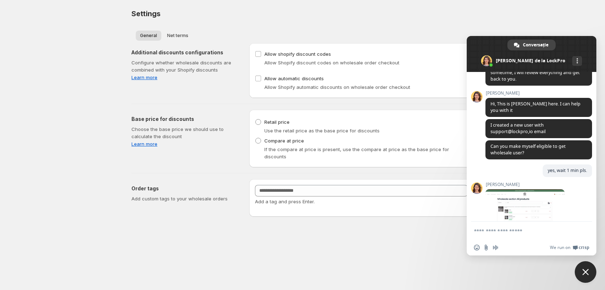
scroll to position [735, 0]
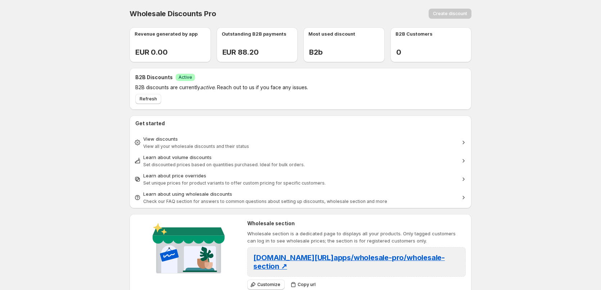
drag, startPoint x: 571, startPoint y: 265, endPoint x: 576, endPoint y: 266, distance: 5.9
click at [576, 266] on body "Home Discounts B2B Registration Forms Net Terms Account Receivables Manual orde…" at bounding box center [300, 145] width 601 height 290
click at [590, 271] on body "Home Discounts B2B Registration Forms Net Terms Account Receivables Manual orde…" at bounding box center [300, 145] width 601 height 290
click at [580, 271] on body "Home Discounts B2B Registration Forms Net Terms Account Receivables Manual orde…" at bounding box center [300, 145] width 601 height 290
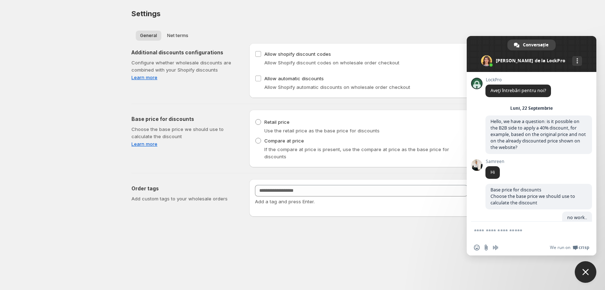
scroll to position [735, 0]
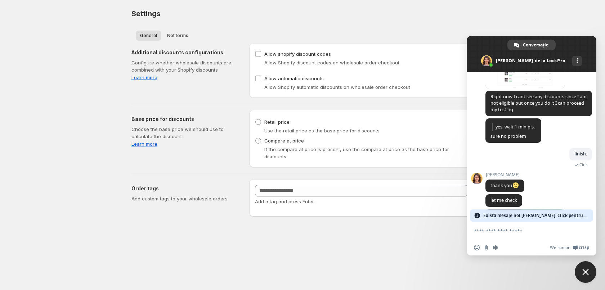
type textarea "******"
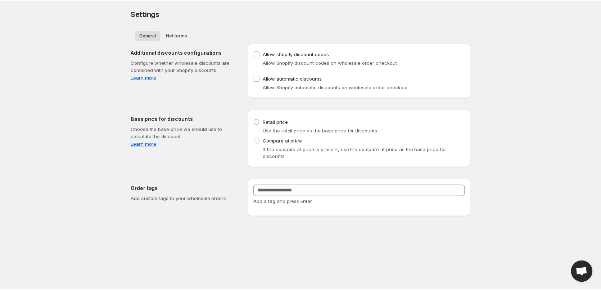
scroll to position [1131, 0]
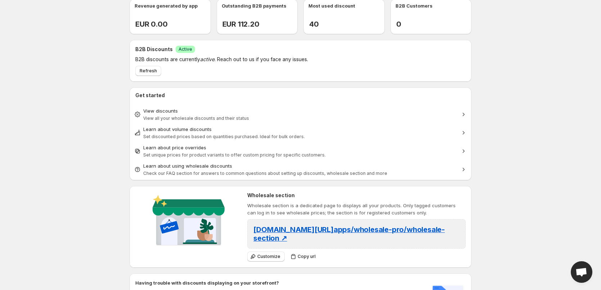
scroll to position [72, 0]
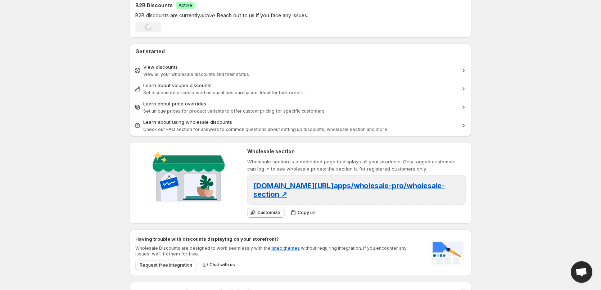
click at [273, 210] on button "Customize" at bounding box center [265, 213] width 37 height 10
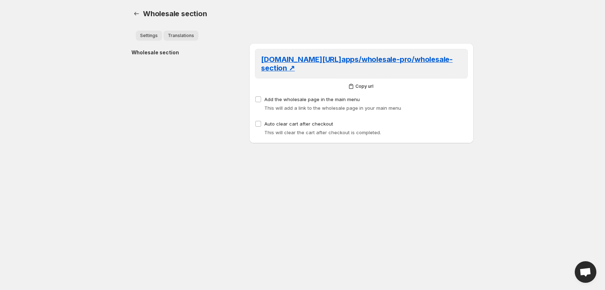
click at [192, 33] on span "Translations" at bounding box center [181, 36] width 26 height 6
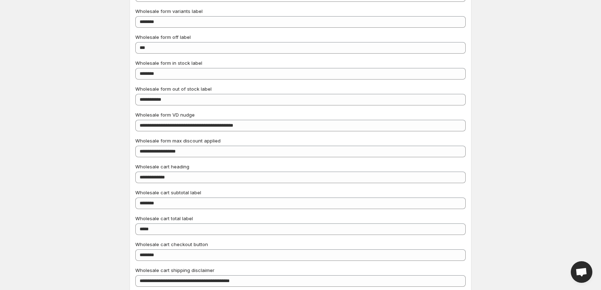
scroll to position [216, 0]
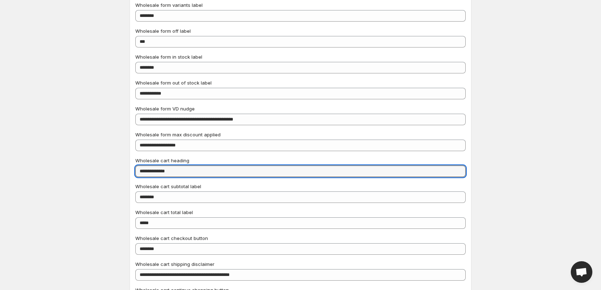
drag, startPoint x: 167, startPoint y: 171, endPoint x: 127, endPoint y: 169, distance: 40.4
click at [127, 169] on div "**********" at bounding box center [298, 92] width 348 height 543
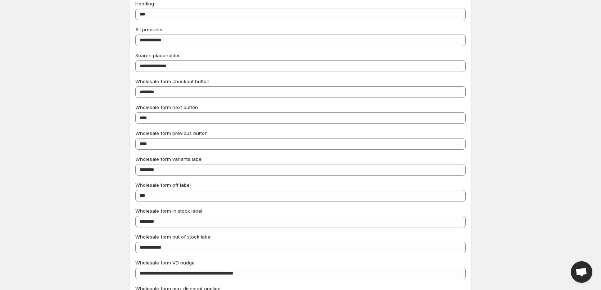
scroll to position [0, 0]
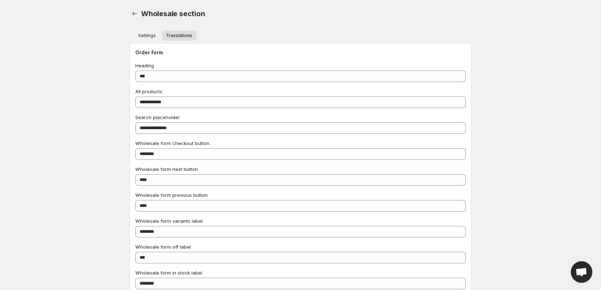
type input "****"
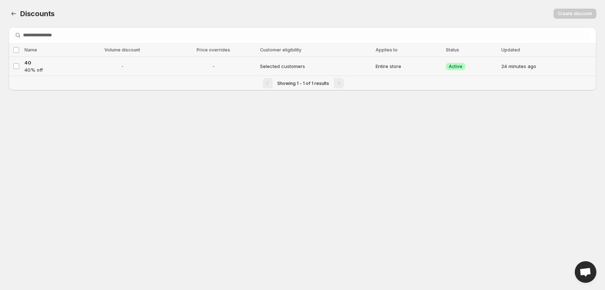
click at [269, 63] on td "Selected customers" at bounding box center [316, 66] width 116 height 19
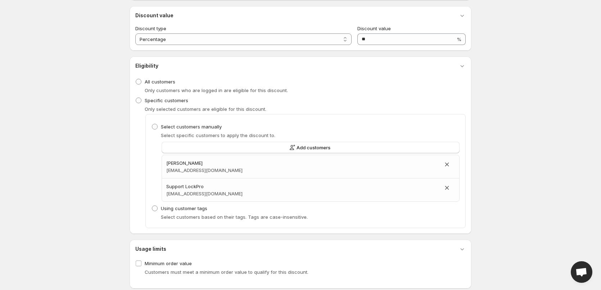
scroll to position [206, 0]
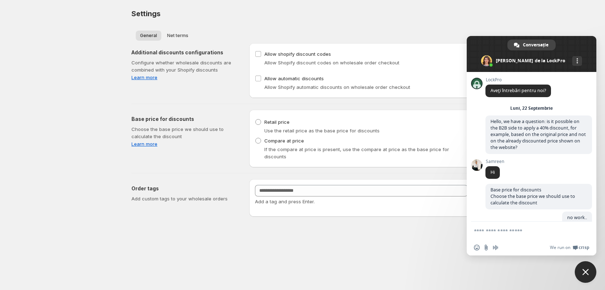
scroll to position [735, 0]
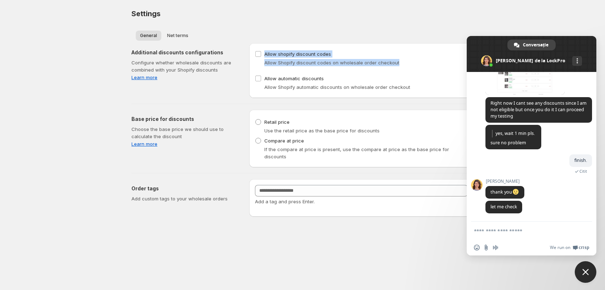
drag, startPoint x: 416, startPoint y: 63, endPoint x: 250, endPoint y: 46, distance: 166.8
click at [250, 46] on div "Allow shopify discount codes Allow Shopify discount codes on wholesale order ch…" at bounding box center [361, 70] width 224 height 55
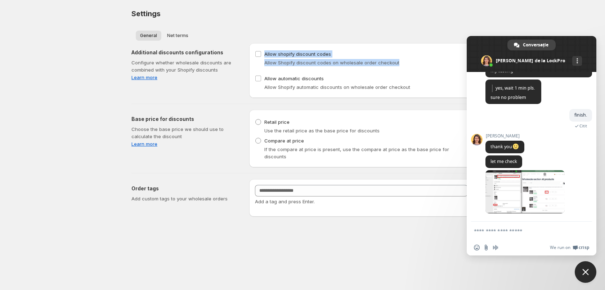
scroll to position [808, 0]
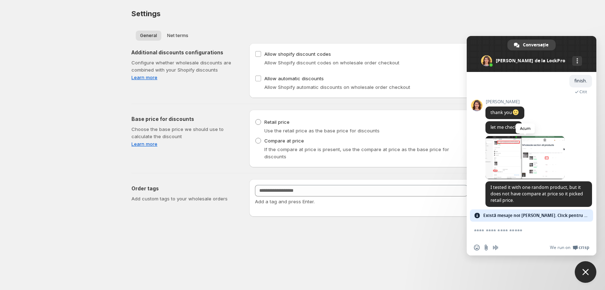
click at [517, 157] on span at bounding box center [524, 157] width 79 height 43
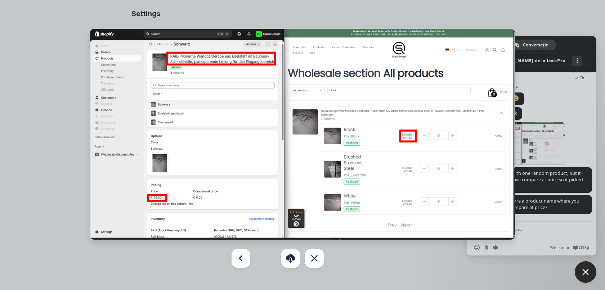
scroll to position [829, 0]
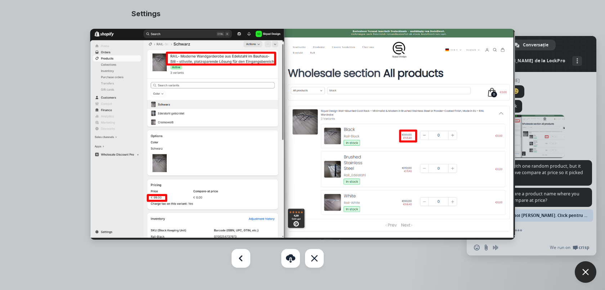
click at [509, 144] on img at bounding box center [302, 134] width 425 height 211
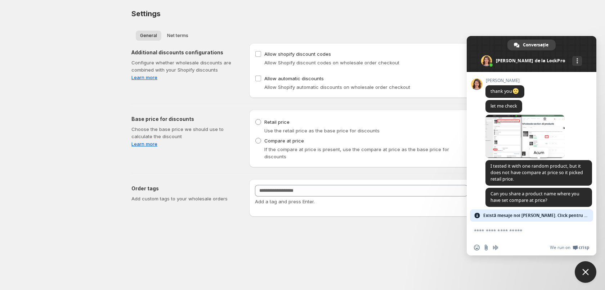
click at [522, 182] on span "I tested it with one random product, but it does not have compare at price so i…" at bounding box center [536, 172] width 93 height 19
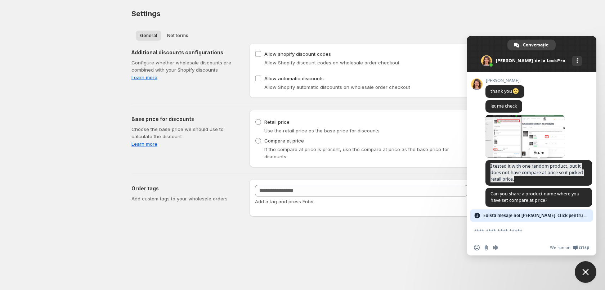
click at [522, 182] on span "I tested it with one random product, but it does not have compare at price so i…" at bounding box center [536, 172] width 93 height 19
copy span "I tested it with one random product, but it does not have compare at price so i…"
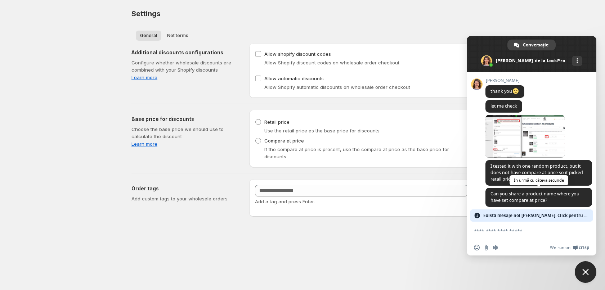
click at [541, 203] on span "Can you share a product name where you have set compare at price?" at bounding box center [534, 197] width 89 height 13
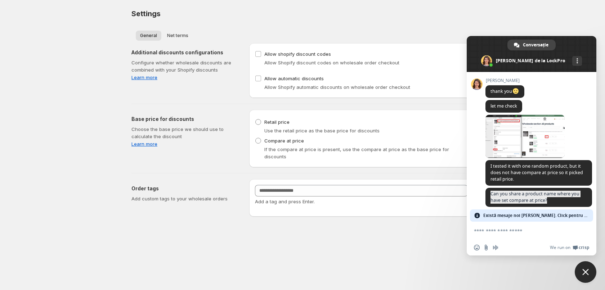
copy span "Can you share a product name where you have set compare at price?"
click at [532, 230] on textarea "Scrieți mesajul dvs…" at bounding box center [523, 231] width 99 height 6
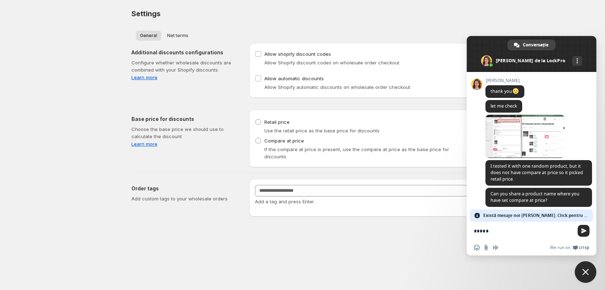
type textarea "******"
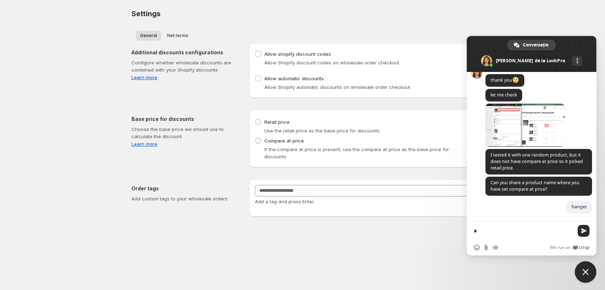
scroll to position [847, 0]
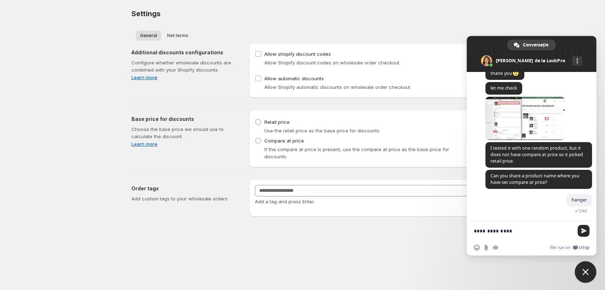
type textarea "**********"
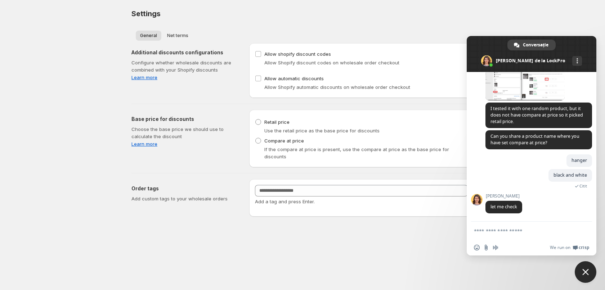
scroll to position [899, 0]
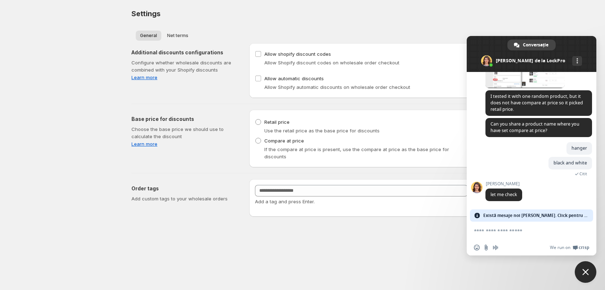
click at [536, 228] on textarea "Scrieți mesajul dvs…" at bounding box center [523, 231] width 99 height 6
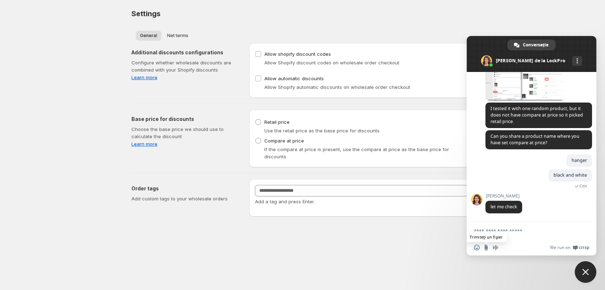
click at [487, 248] on input "Trimiteţi un fişier" at bounding box center [486, 248] width 6 height 6
type input "**********"
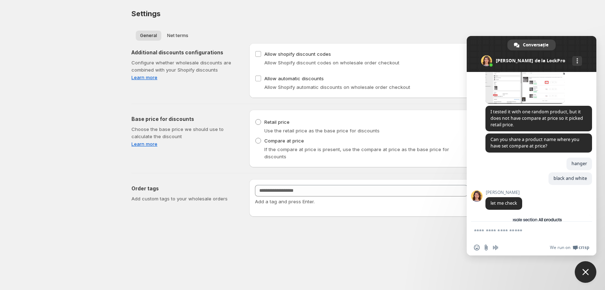
scroll to position [841, 0]
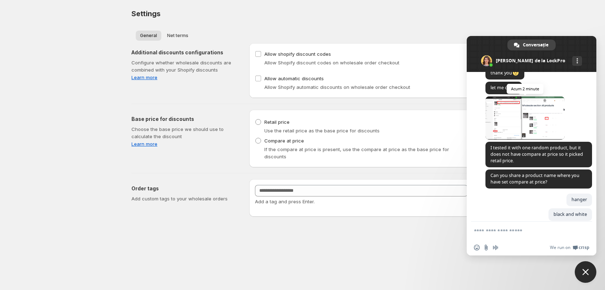
click at [518, 125] on span at bounding box center [524, 117] width 79 height 43
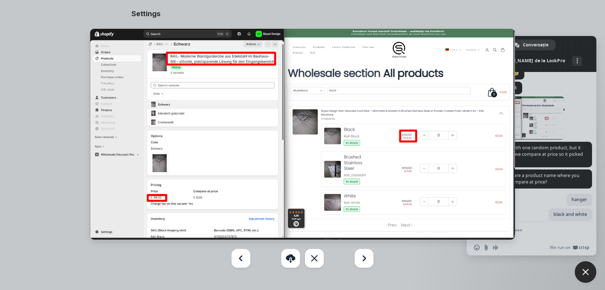
click at [527, 129] on div at bounding box center [302, 145] width 605 height 290
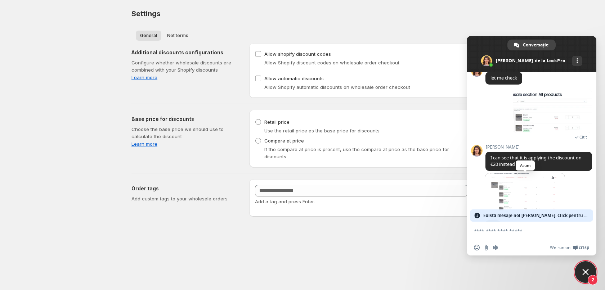
scroll to position [1038, 0]
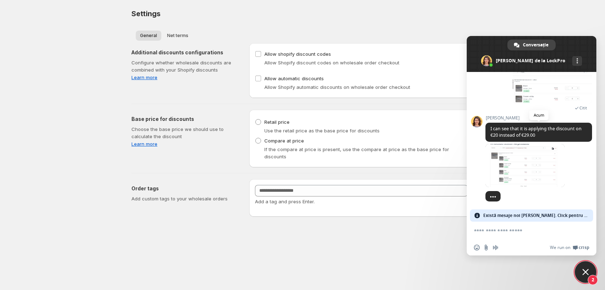
click at [526, 130] on span "I can see that it is applying the discount on €20 instead of €29.00" at bounding box center [535, 132] width 91 height 13
click at [526, 130] on div "[PERSON_NAME] I can see that it is applying the discount on €20 instead of €29.…" at bounding box center [538, 129] width 107 height 26
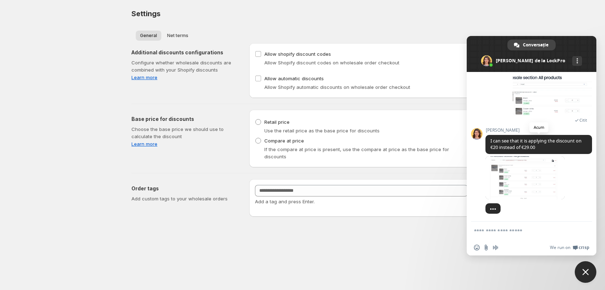
click at [526, 130] on span "[PERSON_NAME]" at bounding box center [538, 130] width 107 height 5
click at [521, 145] on span "I can see that it is applying the discount on €20 instead of €29.00" at bounding box center [535, 144] width 91 height 13
copy span "I can see that it is applying the discount on €20 instead of €29.00"
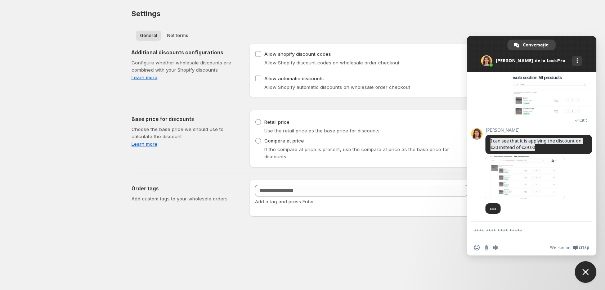
click at [510, 227] on form at bounding box center [523, 231] width 99 height 19
click at [504, 185] on span at bounding box center [524, 177] width 79 height 43
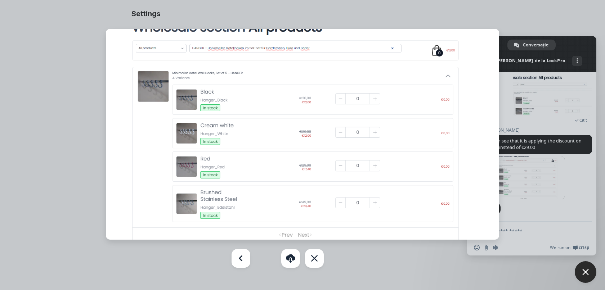
click at [528, 211] on div at bounding box center [302, 145] width 605 height 290
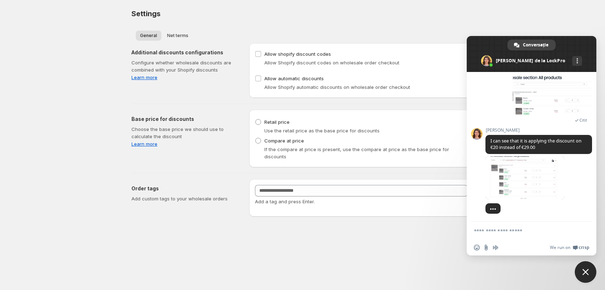
click at [526, 235] on form at bounding box center [523, 231] width 99 height 19
click at [526, 231] on textarea "Scrieți mesajul dvs…" at bounding box center [523, 231] width 99 height 6
type textarea "*****"
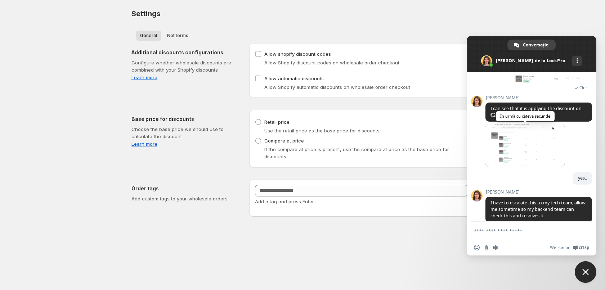
scroll to position [1081, 0]
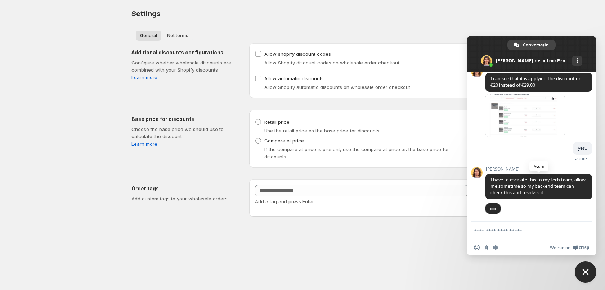
click at [511, 182] on span "I have to escalate this to my tech team, allow me sometime so my backend team c…" at bounding box center [537, 186] width 95 height 19
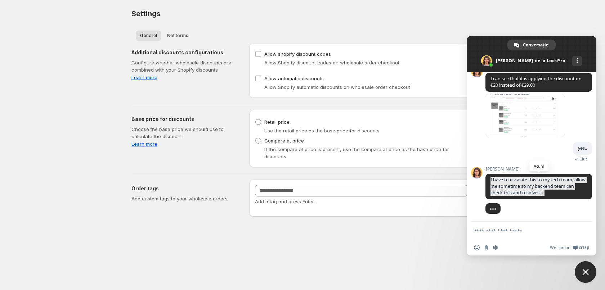
click at [511, 182] on span "I have to escalate this to my tech team, allow me sometime so my backend team c…" at bounding box center [537, 186] width 95 height 19
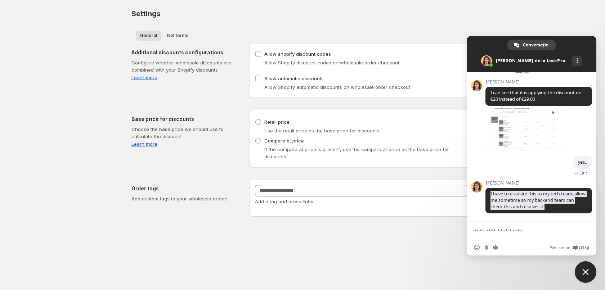
copy span "I have to escalate this to my tech team, allow me sometime so my backend team c…"
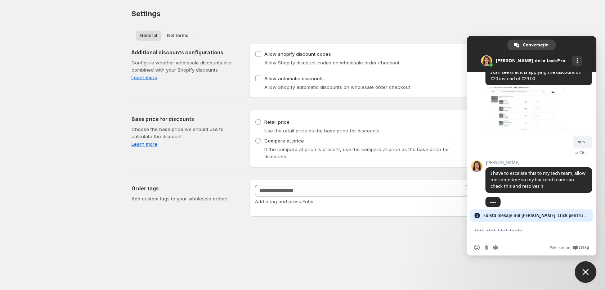
click at [544, 237] on form at bounding box center [523, 231] width 99 height 19
click at [532, 227] on form at bounding box center [523, 231] width 99 height 19
click at [525, 228] on textarea "Scrieți mesajul dvs…" at bounding box center [523, 231] width 99 height 6
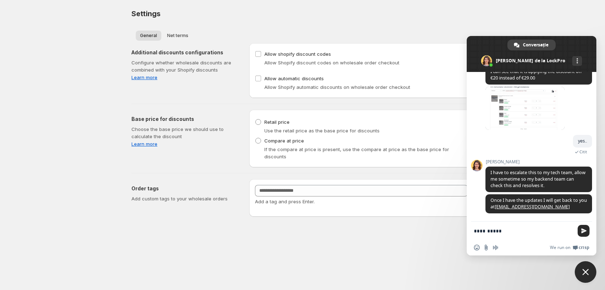
type textarea "**********"
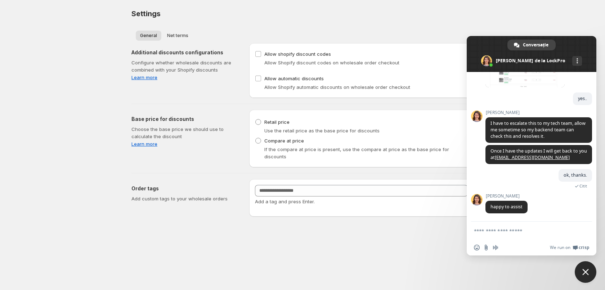
scroll to position [1131, 0]
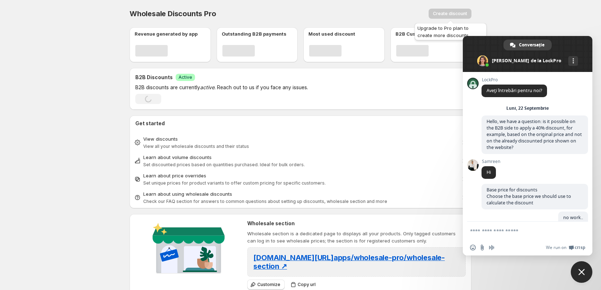
scroll to position [1131, 0]
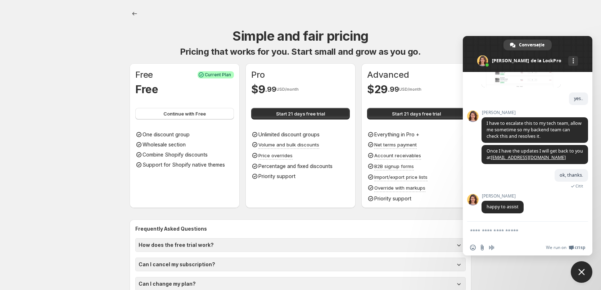
click at [585, 273] on span "Close chat" at bounding box center [582, 272] width 22 height 22
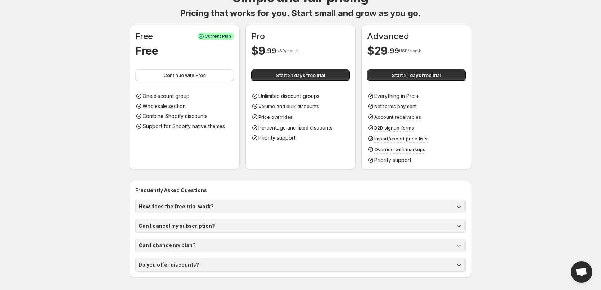
scroll to position [39, 0]
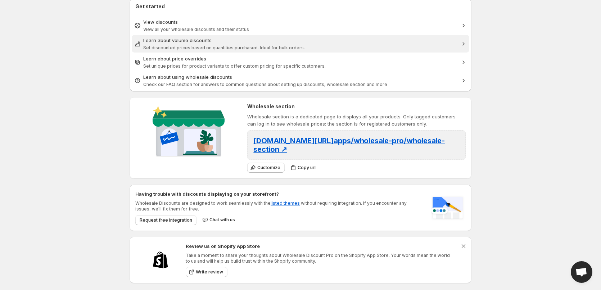
scroll to position [123, 0]
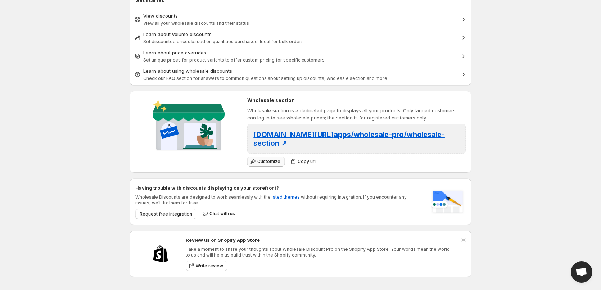
click at [266, 166] on button "Customize" at bounding box center [265, 162] width 37 height 10
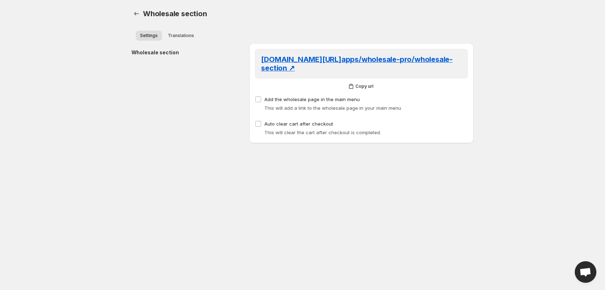
click at [365, 75] on div "[DOMAIN_NAME][URL] apps/wholesale-pro/wholesale-section ↗" at bounding box center [361, 64] width 213 height 30
click at [181, 39] on button "Translations" at bounding box center [180, 36] width 35 height 10
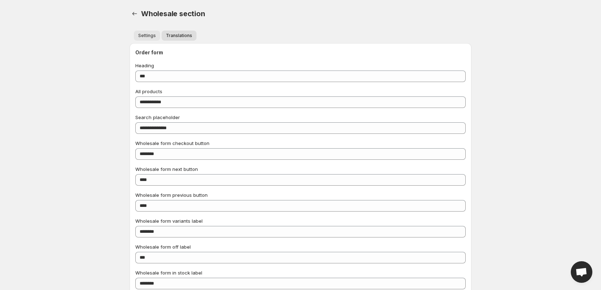
click at [147, 40] on button "Settings" at bounding box center [147, 36] width 26 height 10
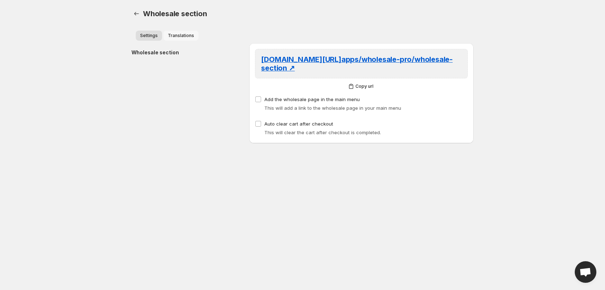
click at [185, 39] on button "Translations" at bounding box center [180, 36] width 35 height 10
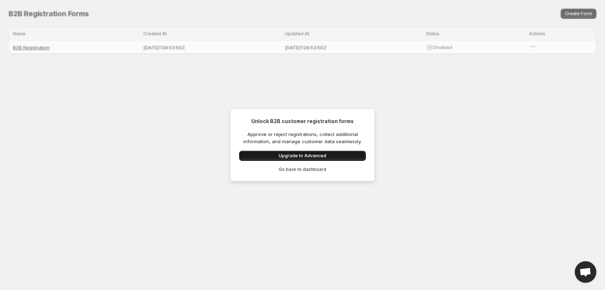
click at [264, 156] on button "Upgrade to Advanced" at bounding box center [302, 156] width 127 height 10
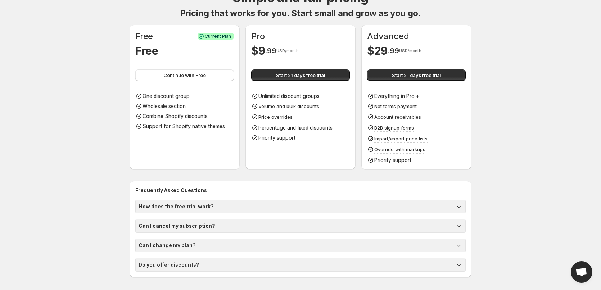
scroll to position [39, 0]
click at [281, 254] on div "How does the free trial work? You get a 21 days free trial when you sign up. Yo…" at bounding box center [300, 235] width 331 height 72
click at [279, 266] on div "Do you offer discounts?" at bounding box center [301, 264] width 324 height 7
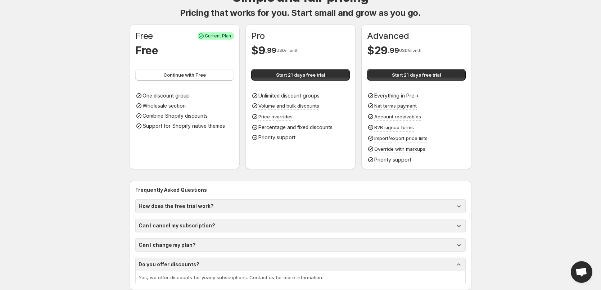
click at [280, 253] on div "How does the free trial work? You get a 21 days free trial when you sign up. Yo…" at bounding box center [300, 241] width 331 height 85
click at [284, 229] on div "Can I cancel my subscription?" at bounding box center [301, 225] width 324 height 7
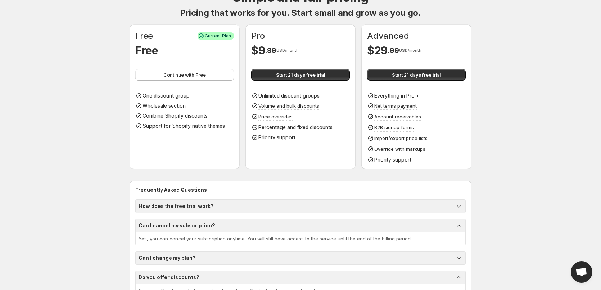
click at [284, 227] on div "Can I cancel my subscription?" at bounding box center [301, 225] width 324 height 7
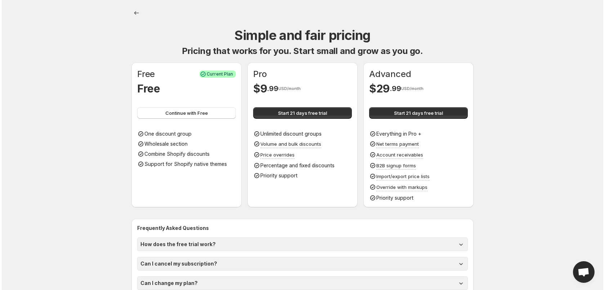
scroll to position [0, 0]
